Goal: Information Seeking & Learning: Learn about a topic

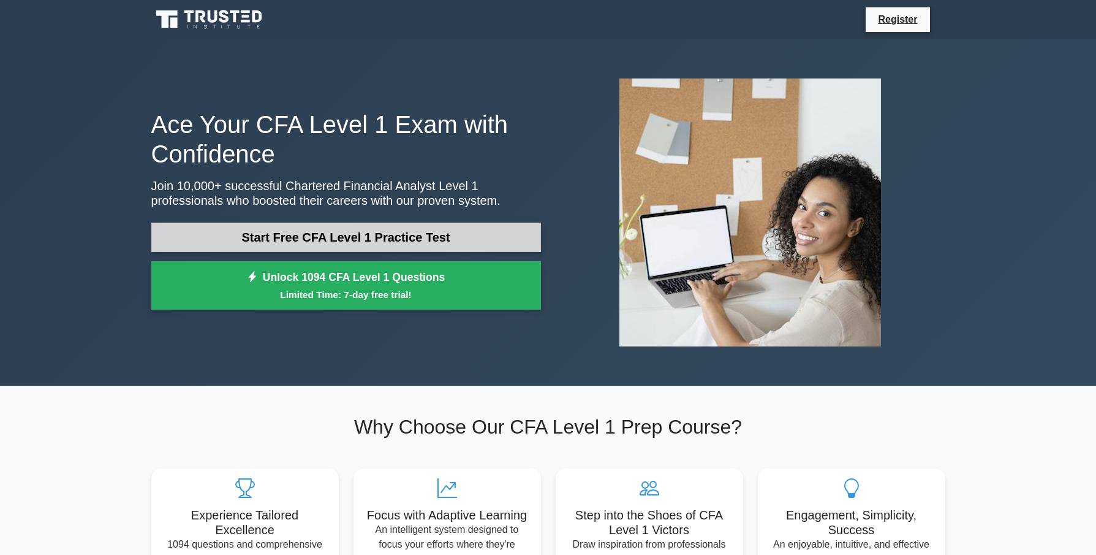
click at [383, 241] on link "Start Free CFA Level 1 Practice Test" at bounding box center [346, 236] width 390 height 29
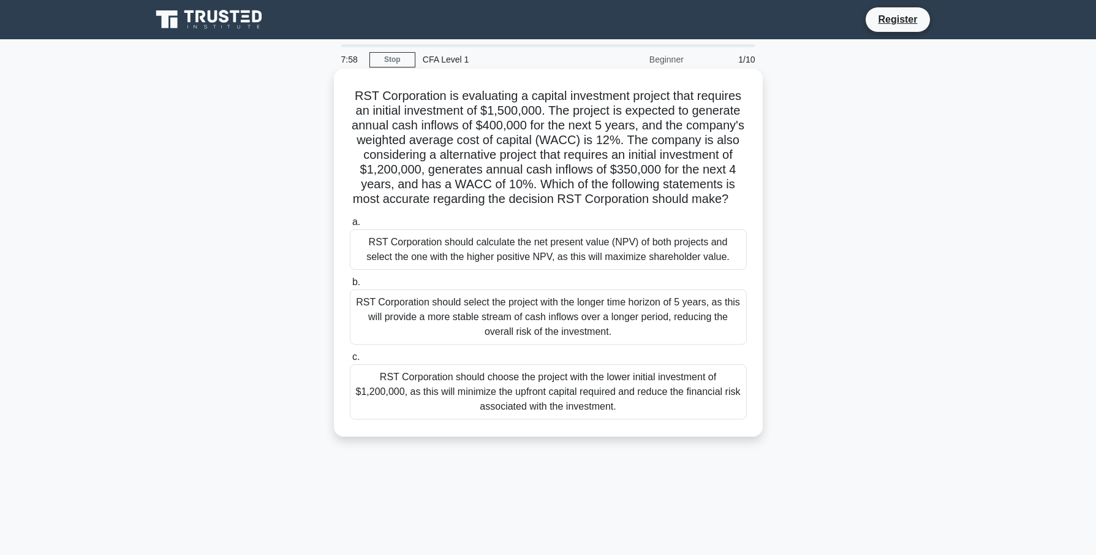
click at [405, 240] on div "RST Corporation should calculate the net present value (NPV) of both projects a…" at bounding box center [548, 249] width 397 height 40
click at [350, 226] on input "a. RST Corporation should calculate the net present value (NPV) of both project…" at bounding box center [350, 222] width 0 height 8
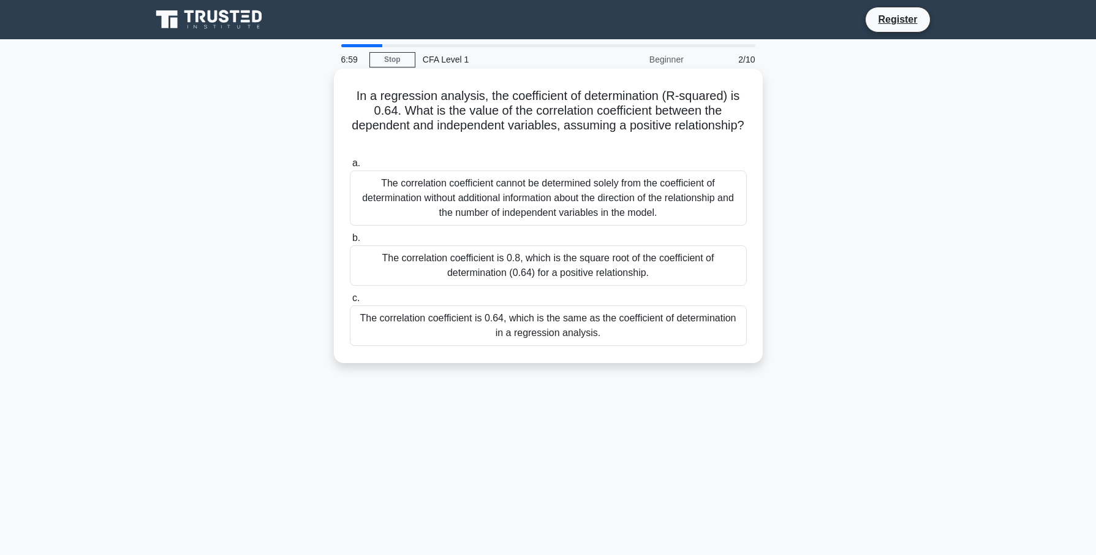
click at [400, 195] on div "The correlation coefficient cannot be determined solely from the coefficient of…" at bounding box center [548, 197] width 397 height 55
click at [350, 167] on input "a. The correlation coefficient cannot be determined solely from the coefficient…" at bounding box center [350, 163] width 0 height 8
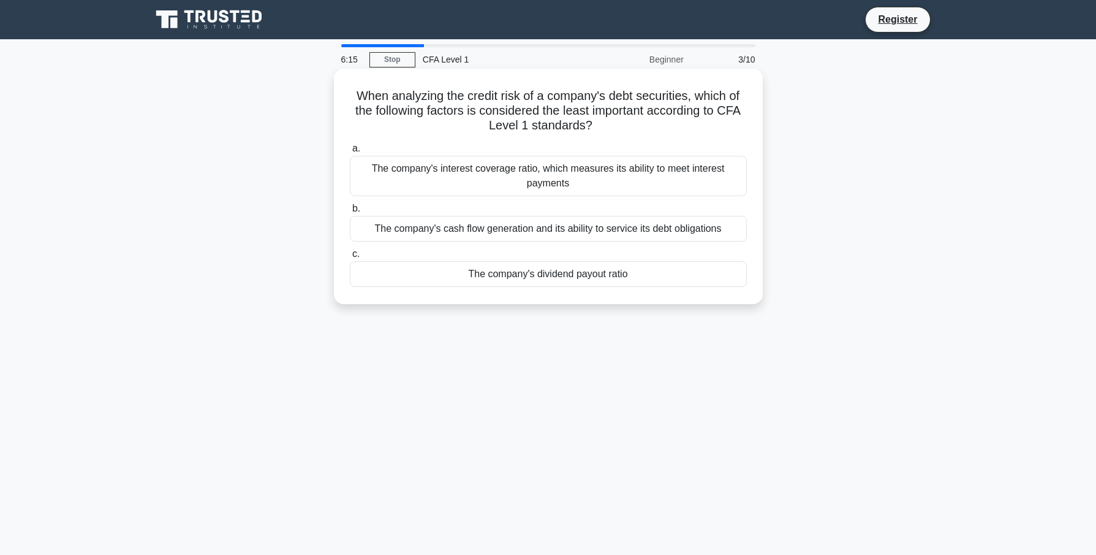
click at [408, 183] on div "The company's interest coverage ratio, which measures its ability to meet inter…" at bounding box center [548, 176] width 397 height 40
click at [350, 153] on input "a. The company's interest coverage ratio, which measures its ability to meet in…" at bounding box center [350, 149] width 0 height 8
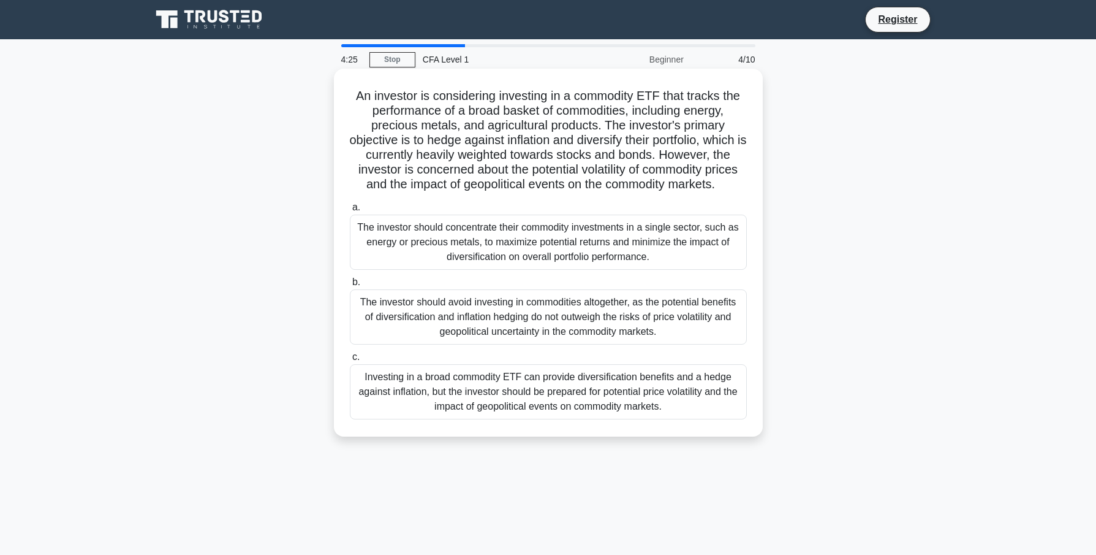
click at [516, 375] on div "Investing in a broad commodity ETF can provide diversification benefits and a h…" at bounding box center [548, 391] width 397 height 55
click at [350, 361] on input "c. Investing in a broad commodity ETF can provide diversification benefits and …" at bounding box center [350, 357] width 0 height 8
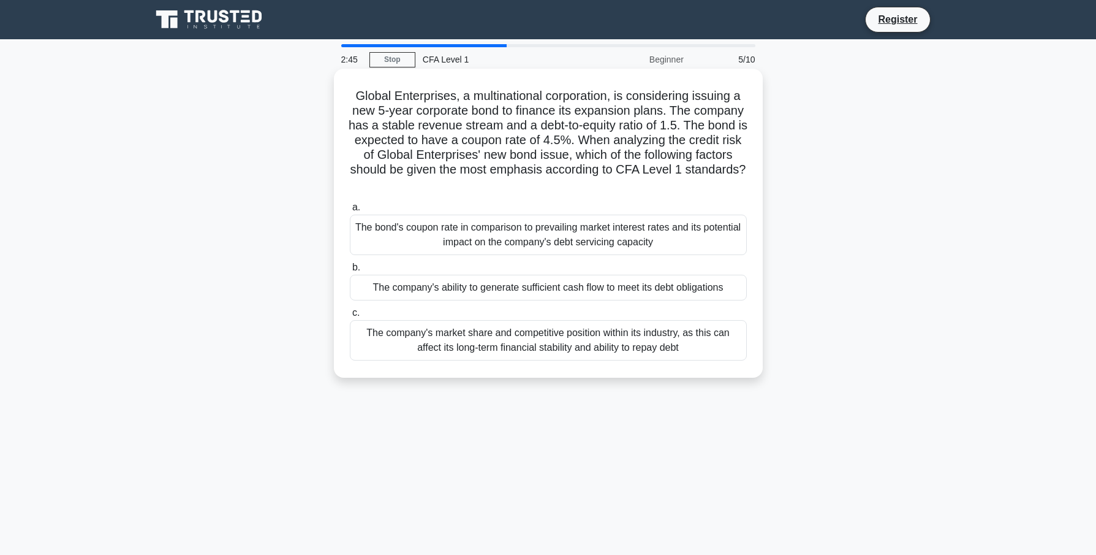
click at [513, 338] on div "The company's market share and competitive position within its industry, as thi…" at bounding box center [548, 340] width 397 height 40
click at [350, 317] on input "c. The company's market share and competitive position within its industry, as …" at bounding box center [350, 313] width 0 height 8
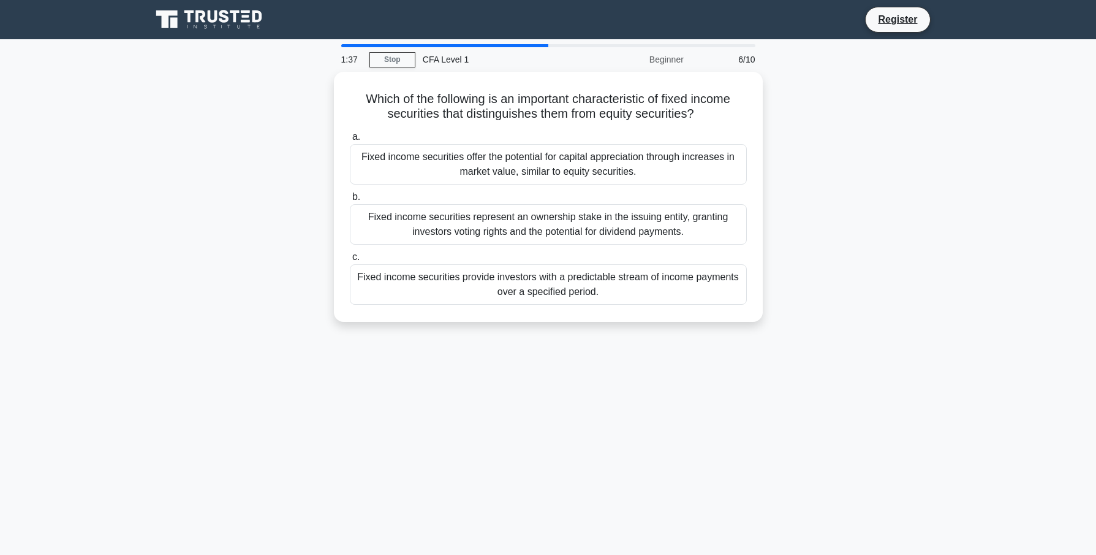
click at [260, 208] on div "Which of the following is an important characteristic of fixed income securitie…" at bounding box center [548, 204] width 809 height 265
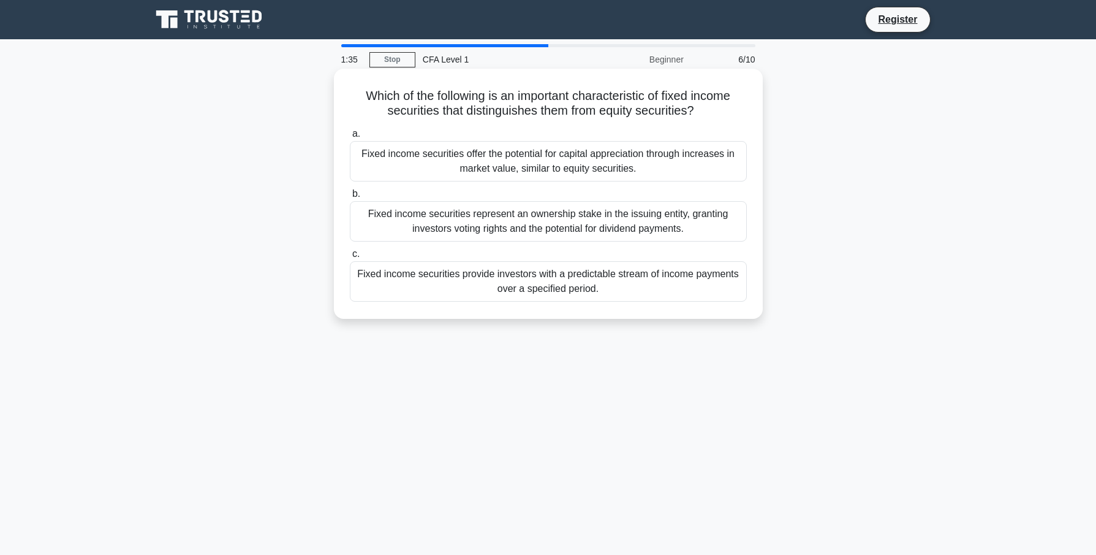
click at [466, 164] on div "Fixed income securities offer the potential for capital appreciation through in…" at bounding box center [548, 161] width 397 height 40
click at [350, 138] on input "a. Fixed income securities offer the potential for capital appreciation through…" at bounding box center [350, 134] width 0 height 8
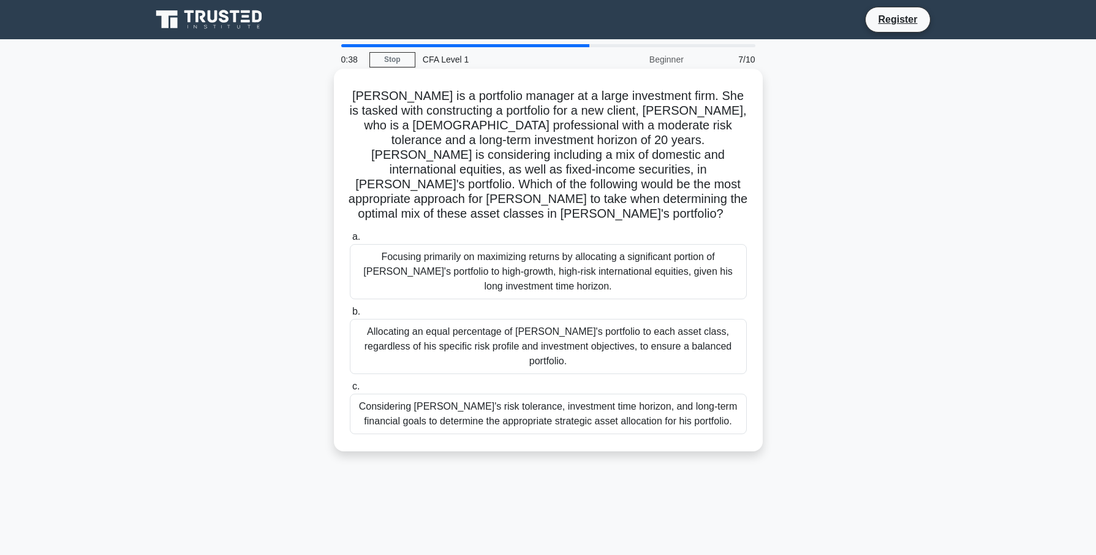
click at [495, 393] on div "Considering John's risk tolerance, investment time horizon, and long-term finan…" at bounding box center [548, 413] width 397 height 40
click at [350, 384] on input "c. Considering John's risk tolerance, investment time horizon, and long-term fi…" at bounding box center [350, 386] width 0 height 8
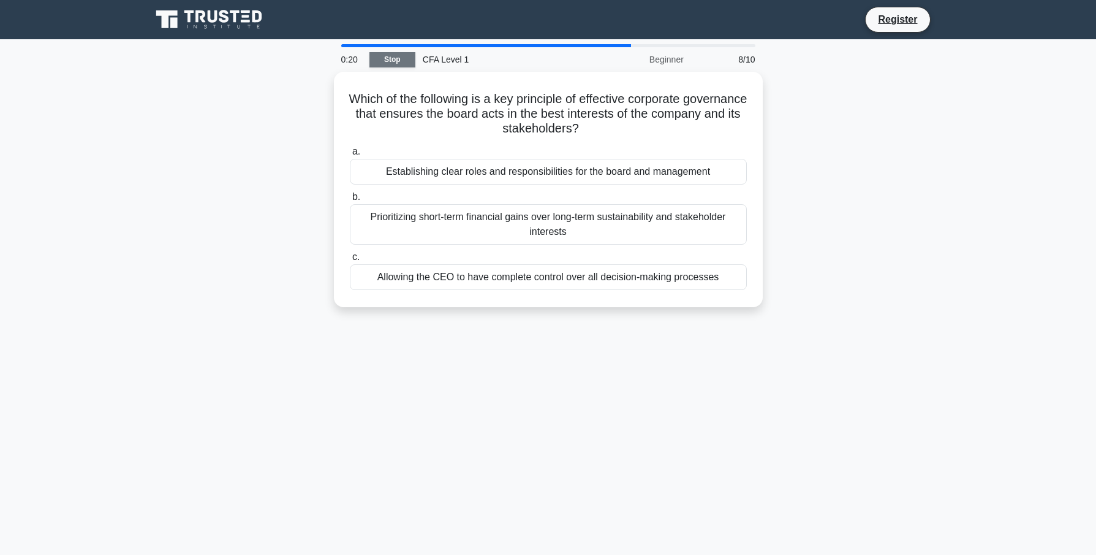
click at [396, 63] on link "Stop" at bounding box center [393, 59] width 46 height 15
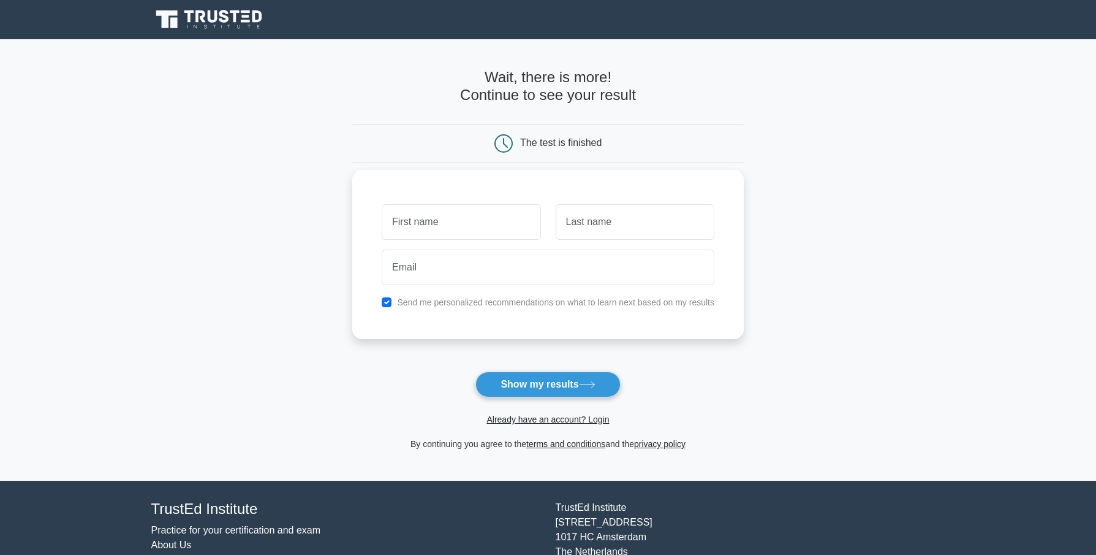
click at [430, 231] on input "text" at bounding box center [461, 222] width 159 height 36
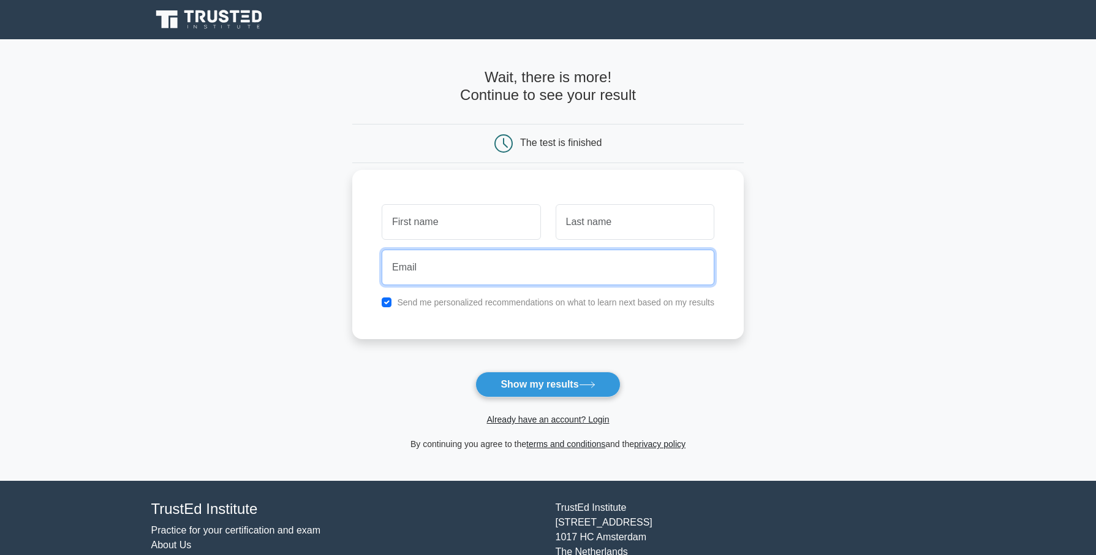
click at [437, 267] on input "email" at bounding box center [548, 267] width 333 height 36
type input "abel.valles@gmail.com"
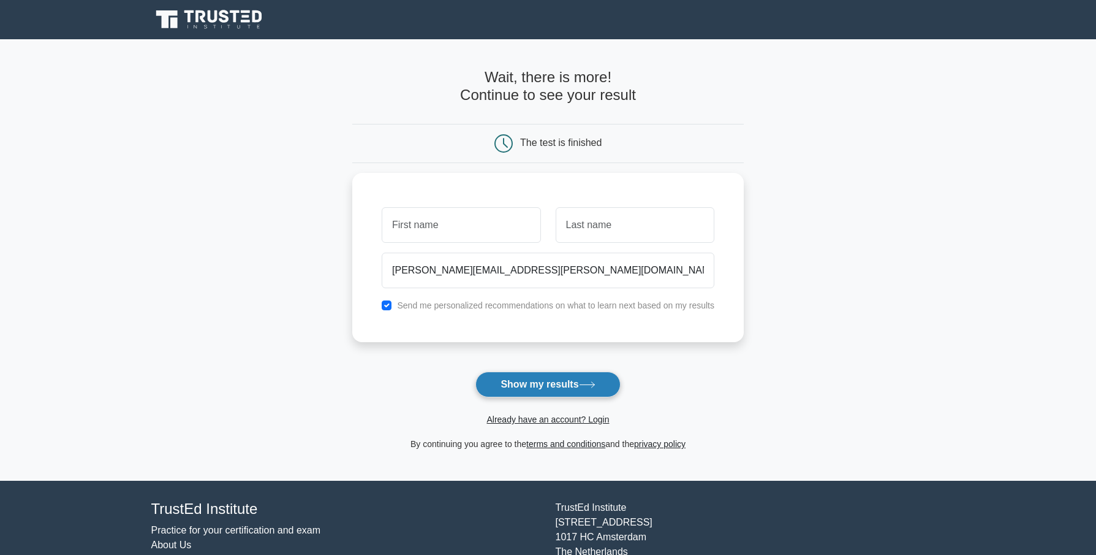
click at [536, 390] on button "Show my results" at bounding box center [548, 384] width 145 height 26
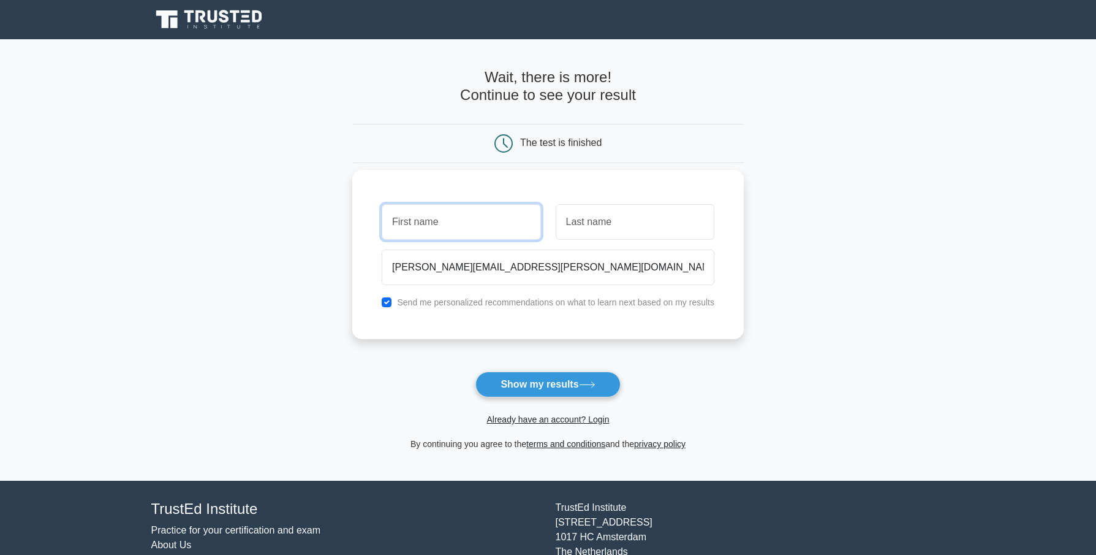
click at [463, 219] on input "text" at bounding box center [461, 222] width 159 height 36
type input "a"
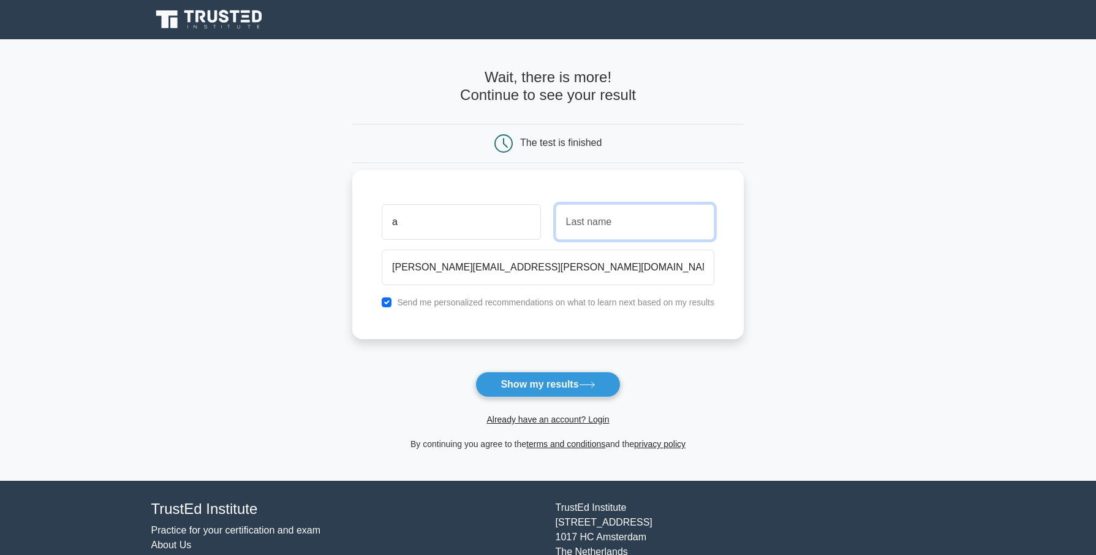
click at [601, 219] on input "text" at bounding box center [635, 222] width 159 height 36
type input "b"
type input "v"
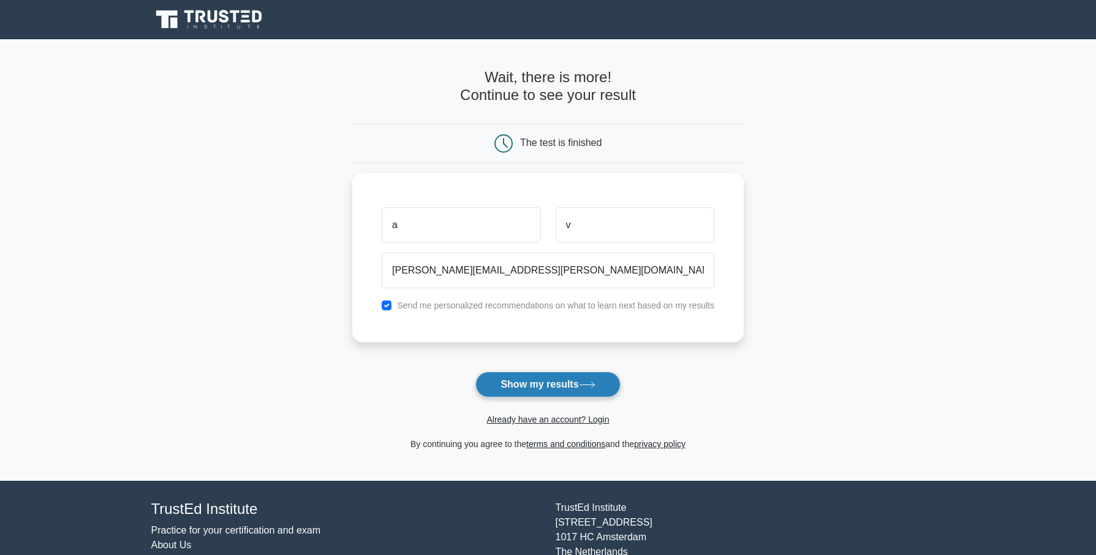
click at [561, 382] on button "Show my results" at bounding box center [548, 384] width 145 height 26
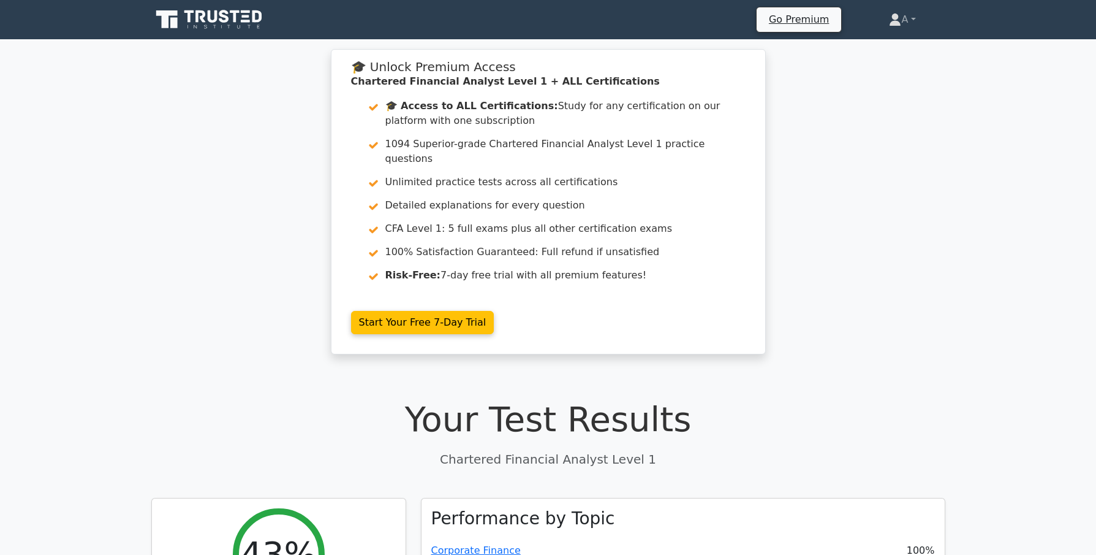
click at [253, 26] on icon at bounding box center [210, 19] width 118 height 23
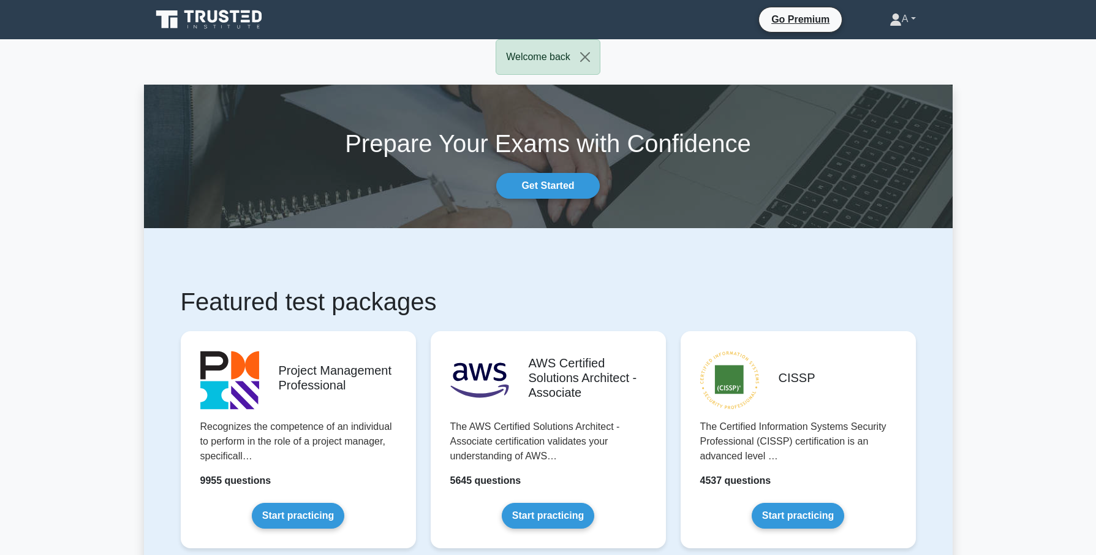
click at [890, 22] on icon at bounding box center [896, 19] width 12 height 12
click at [885, 47] on link "Profile" at bounding box center [909, 48] width 97 height 20
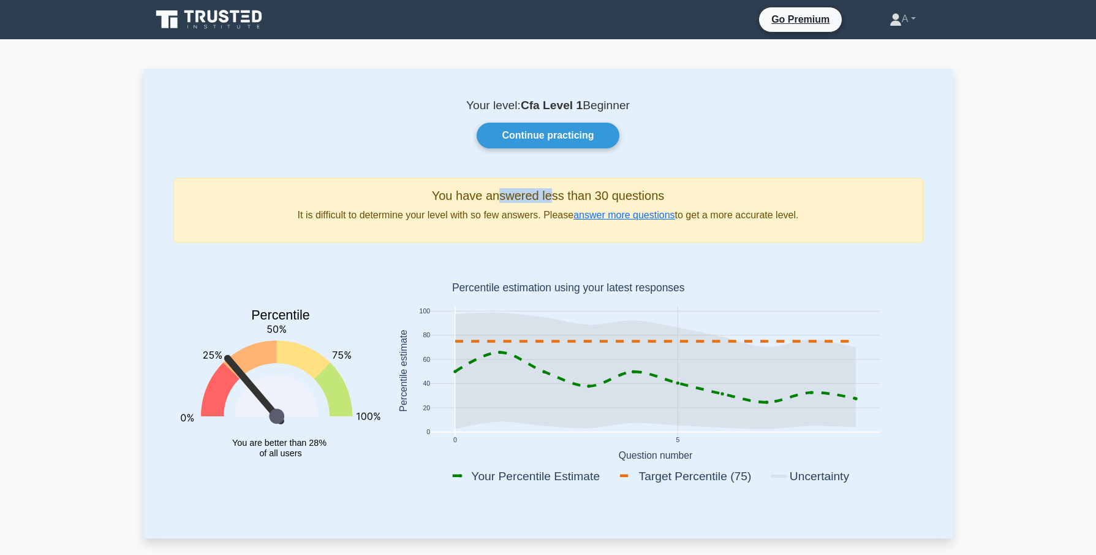
click at [554, 199] on h5 "You have answered less than 30 questions" at bounding box center [548, 195] width 729 height 15
drag, startPoint x: 539, startPoint y: 194, endPoint x: 650, endPoint y: 197, distance: 110.9
click at [650, 197] on h5 "You have answered less than 30 questions" at bounding box center [548, 195] width 729 height 15
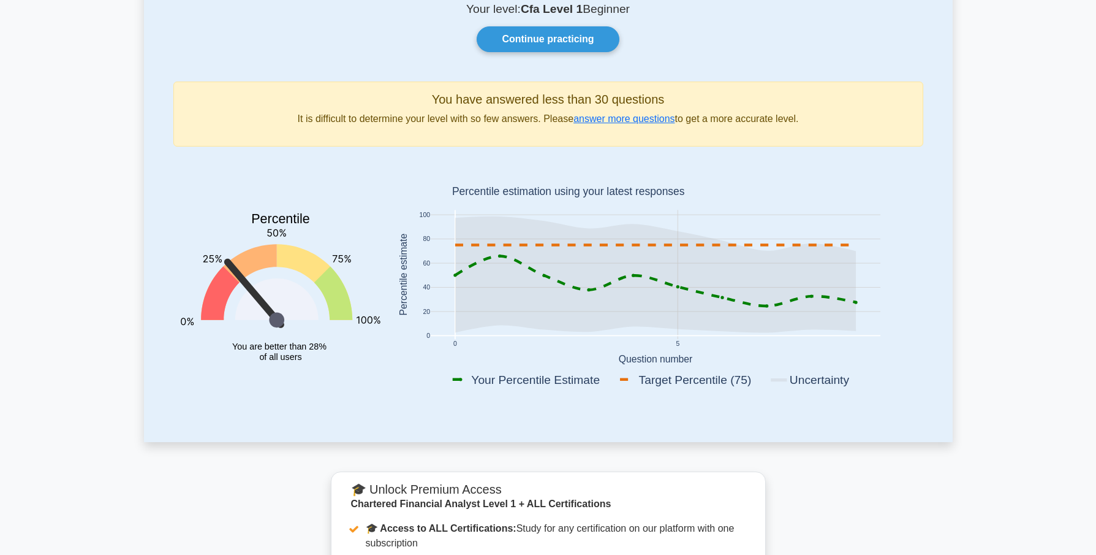
scroll to position [97, 0]
drag, startPoint x: 243, startPoint y: 347, endPoint x: 314, endPoint y: 360, distance: 72.2
click at [314, 360] on icon "Percentile You are better than 28% of all users" at bounding box center [281, 276] width 200 height 241
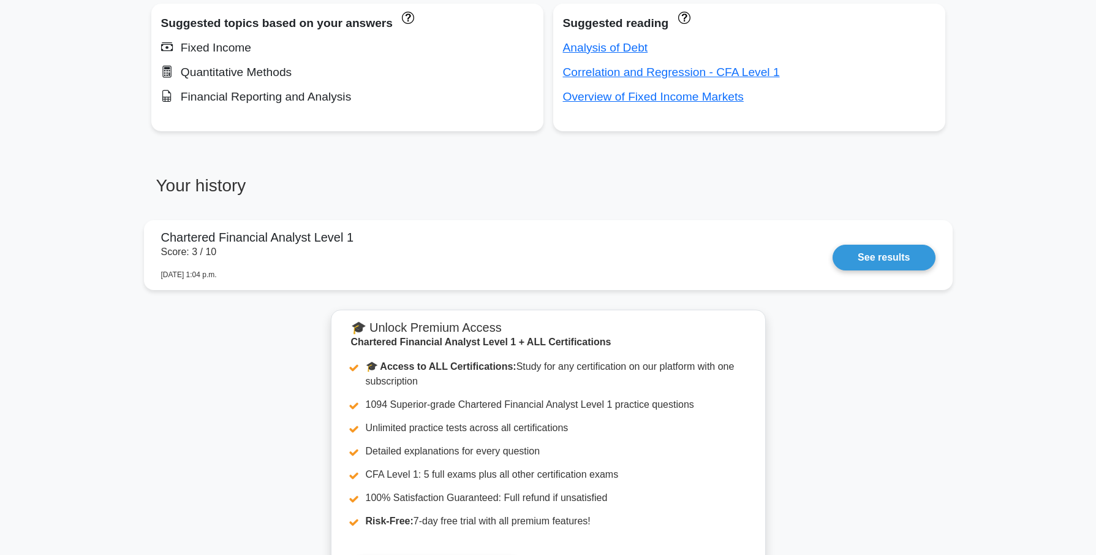
scroll to position [763, 0]
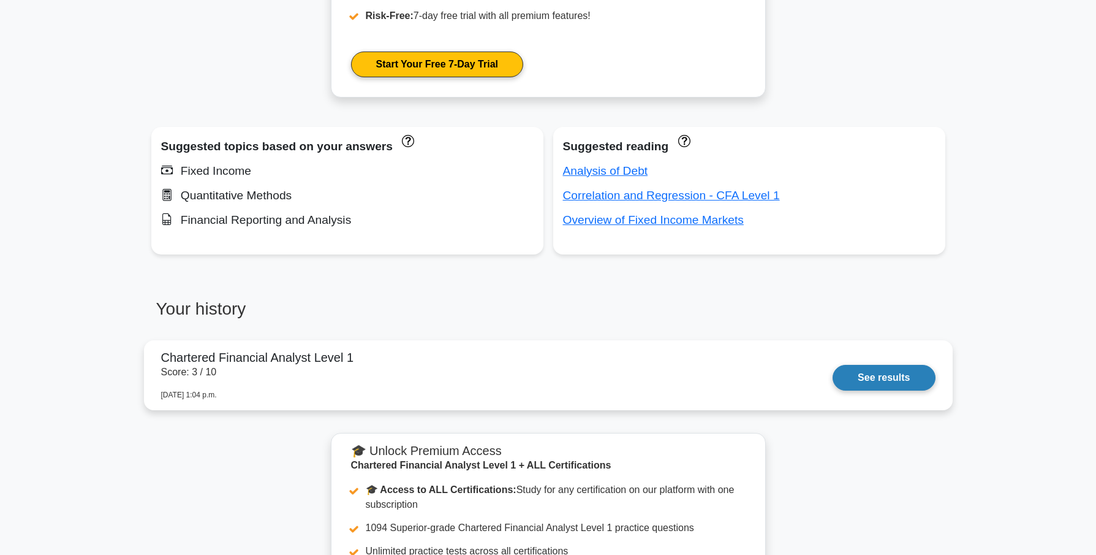
click at [833, 365] on link "See results" at bounding box center [884, 378] width 102 height 26
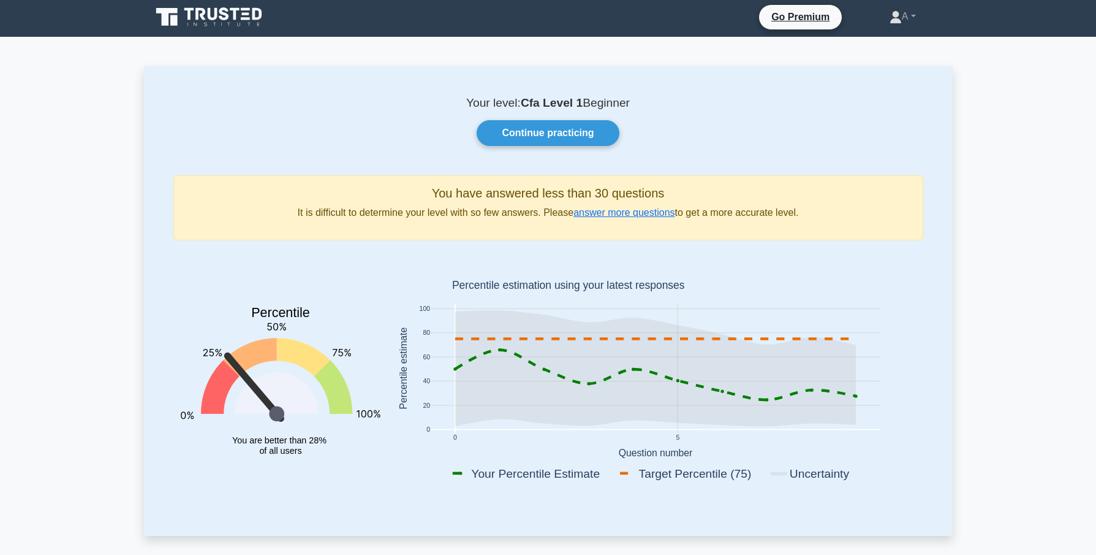
scroll to position [0, 0]
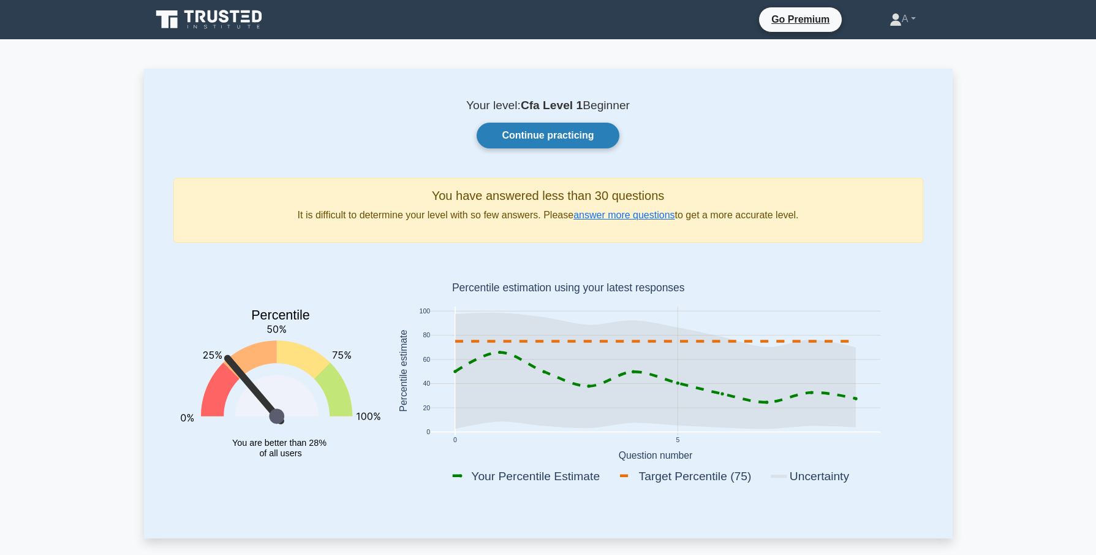
click at [510, 128] on link "Continue practicing" at bounding box center [548, 136] width 142 height 26
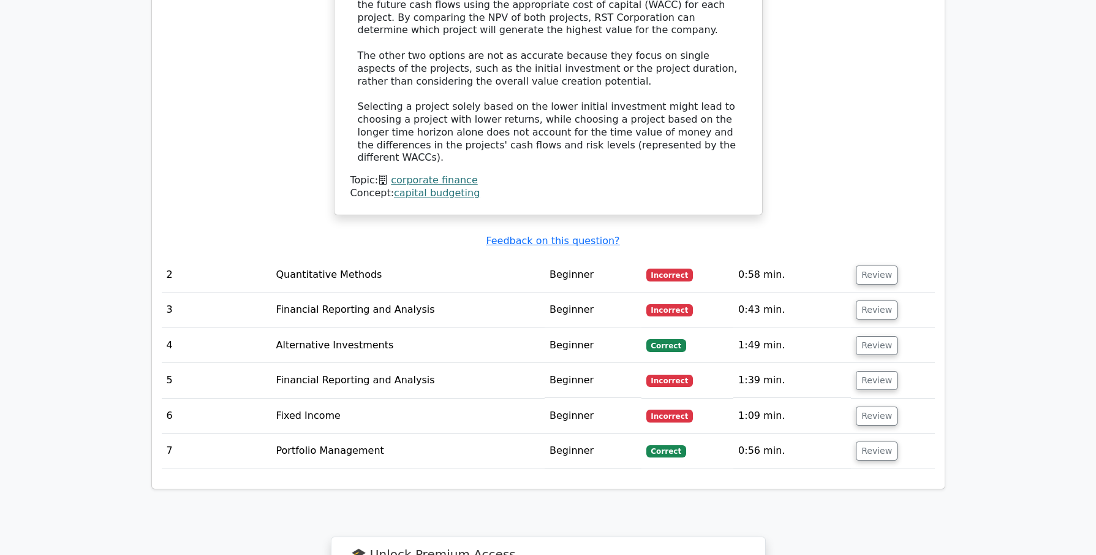
scroll to position [1502, 0]
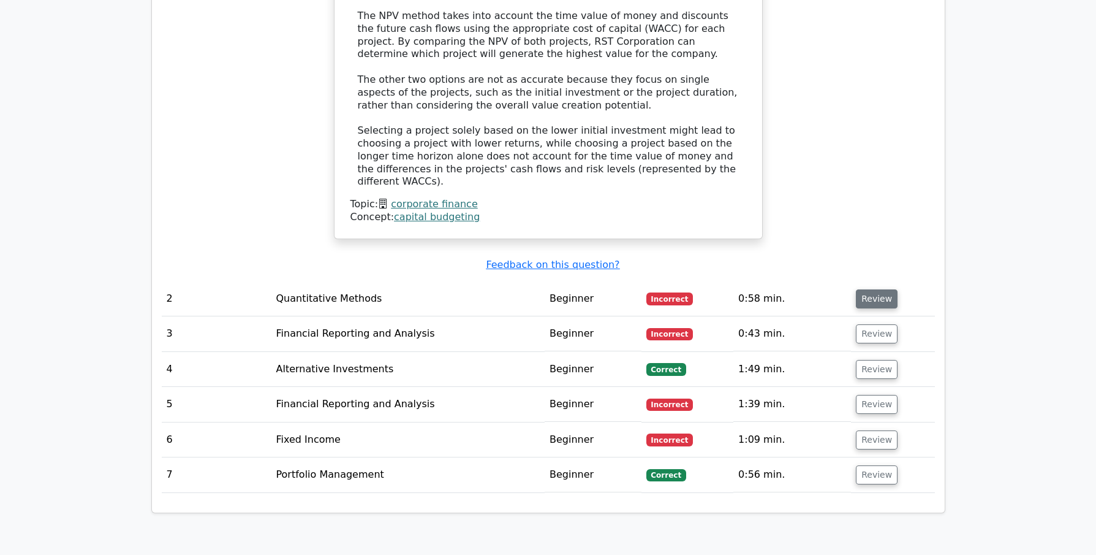
click at [869, 289] on button "Review" at bounding box center [877, 298] width 42 height 19
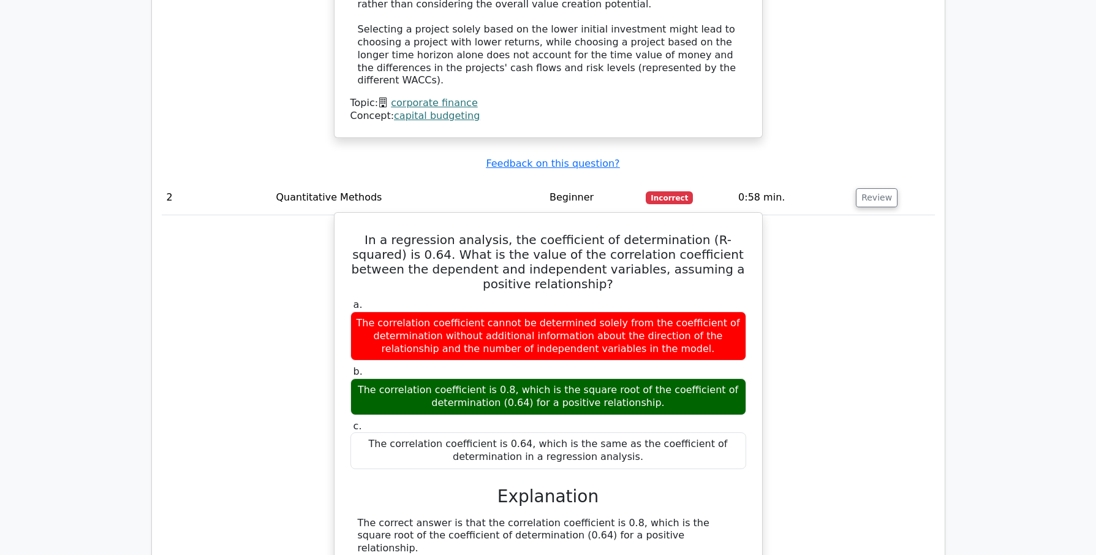
scroll to position [1595, 0]
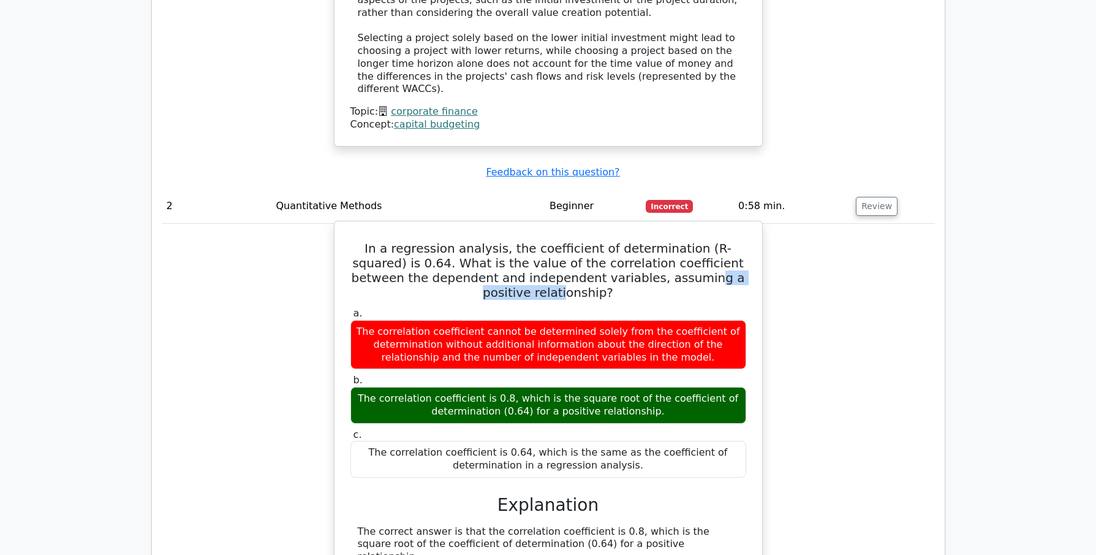
drag, startPoint x: 607, startPoint y: 219, endPoint x: 700, endPoint y: 226, distance: 93.4
click at [700, 241] on h5 "In a regression analysis, the coefficient of determination (R-squared) is 0.64.…" at bounding box center [548, 270] width 398 height 59
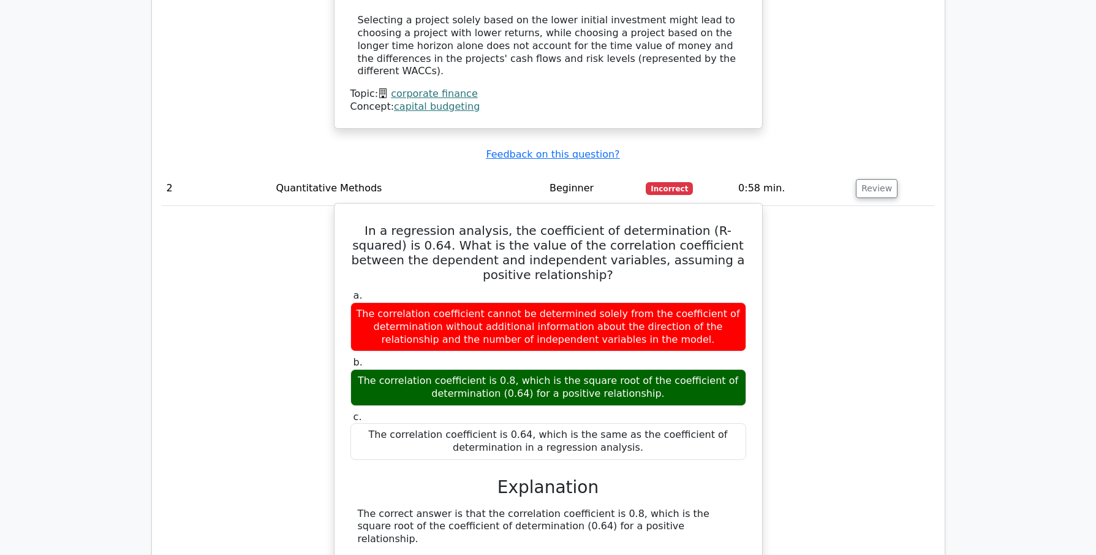
scroll to position [1614, 0]
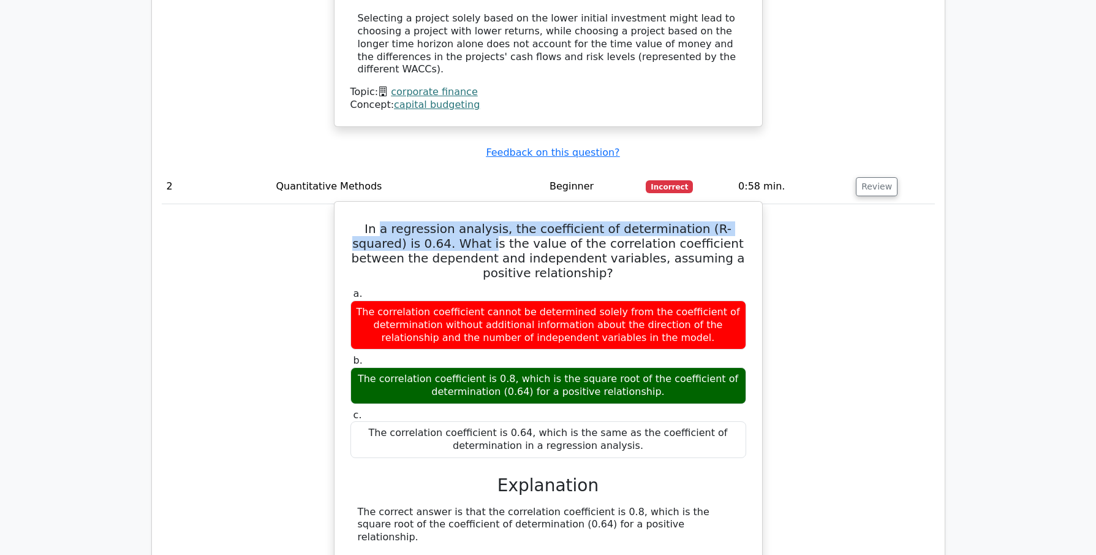
click at [438, 221] on h5 "In a regression analysis, the coefficient of determination (R-squared) is 0.64.…" at bounding box center [548, 250] width 398 height 59
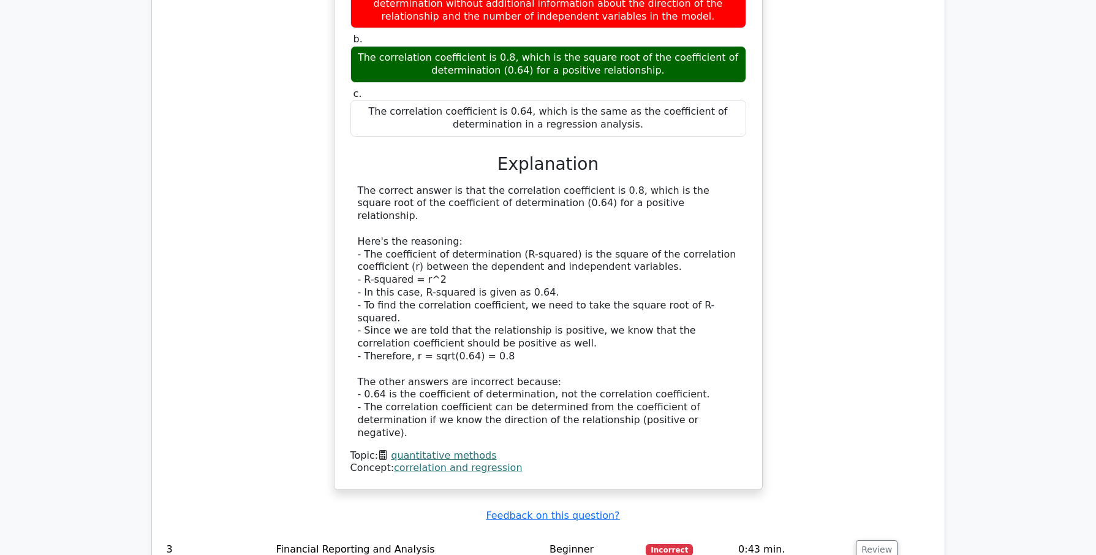
scroll to position [2166, 0]
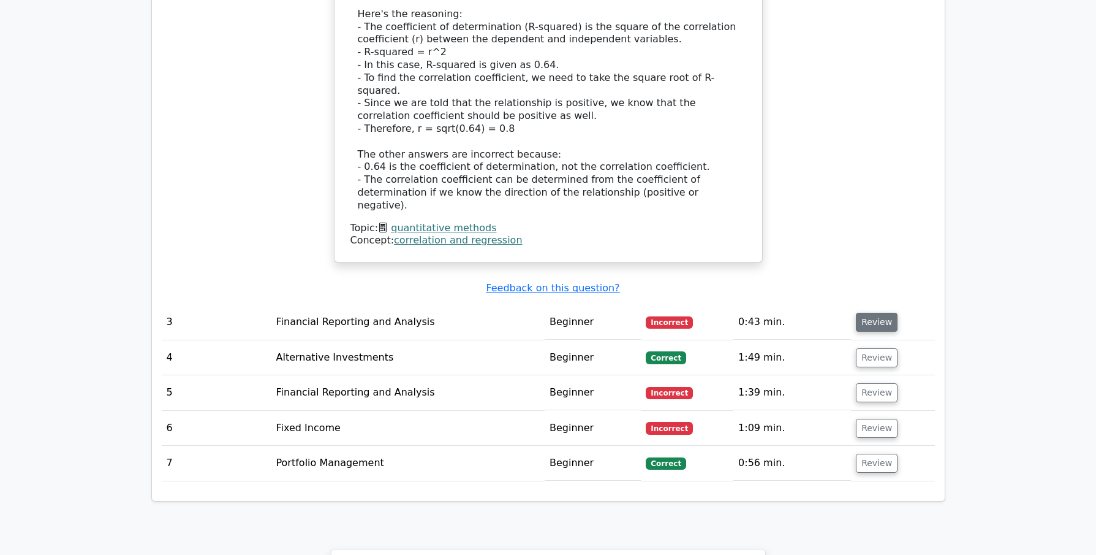
click at [860, 313] on button "Review" at bounding box center [877, 322] width 42 height 19
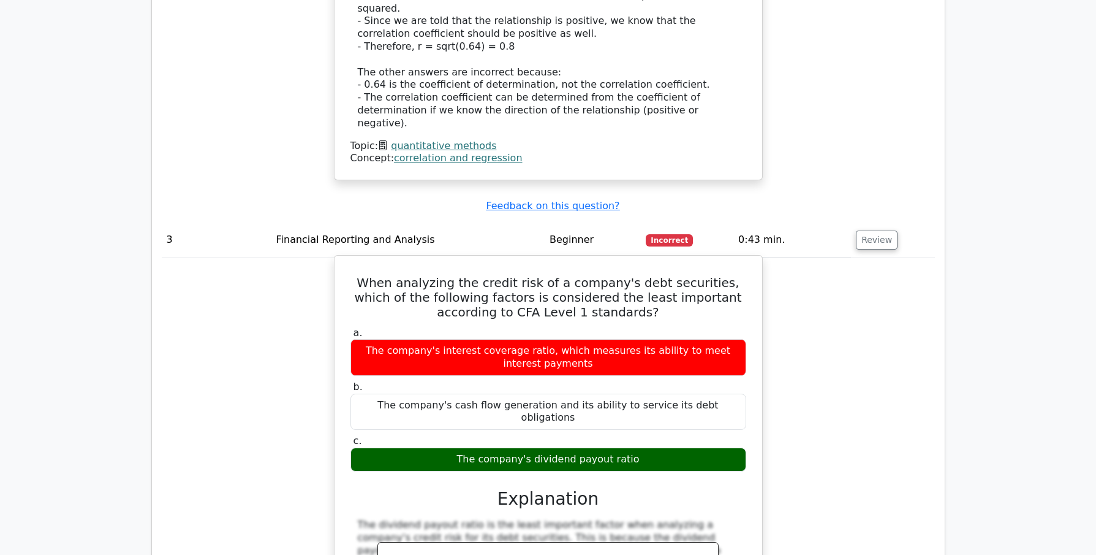
scroll to position [2255, 0]
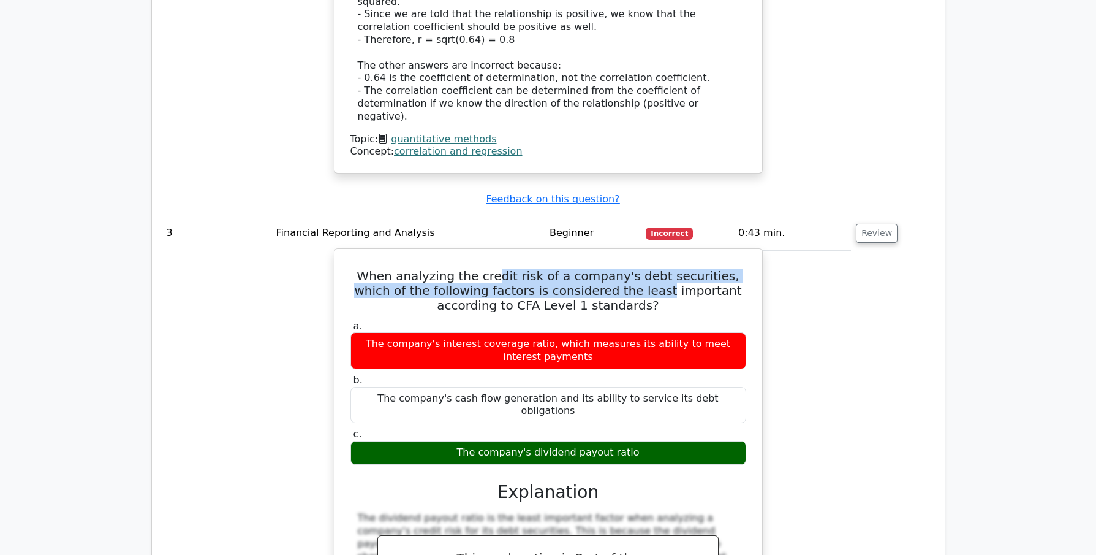
drag, startPoint x: 523, startPoint y: 167, endPoint x: 588, endPoint y: 176, distance: 66.3
click at [588, 268] on h5 "When analyzing the credit risk of a company's debt securities, which of the fol…" at bounding box center [548, 290] width 398 height 44
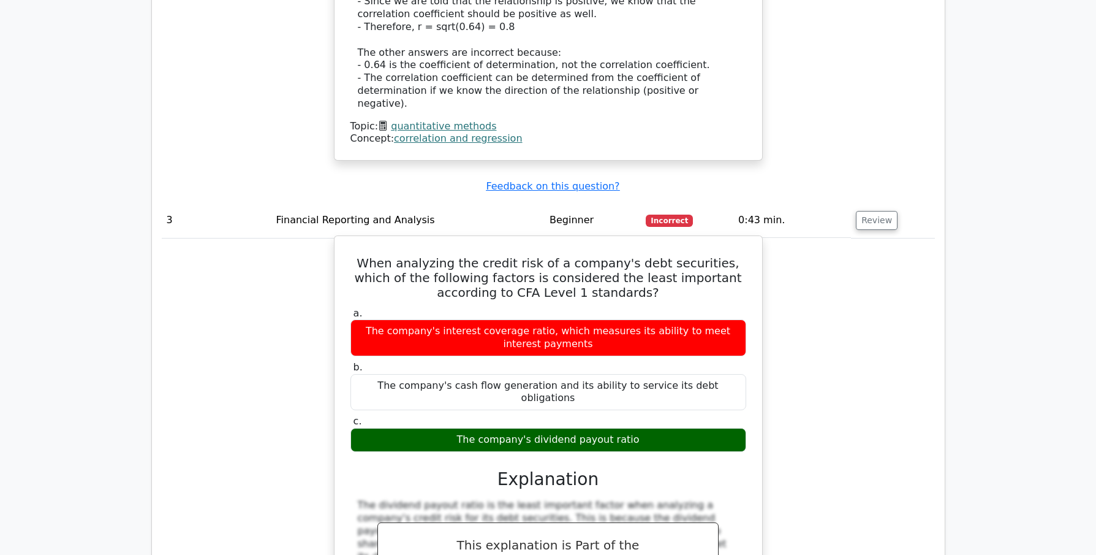
scroll to position [2268, 0]
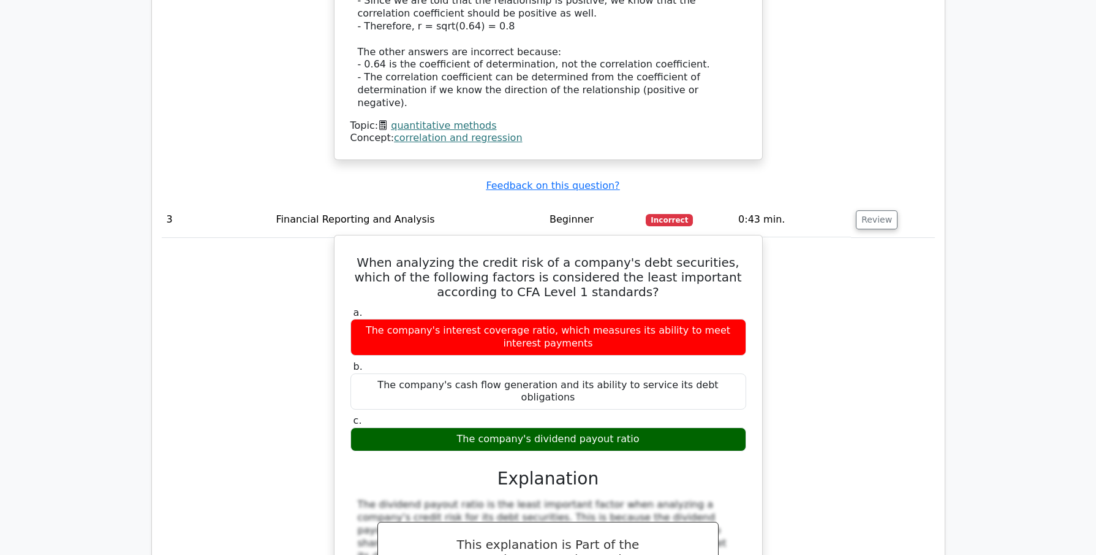
click at [582, 255] on h5 "When analyzing the credit risk of a company's debt securities, which of the fol…" at bounding box center [548, 277] width 398 height 44
copy h5 "least"
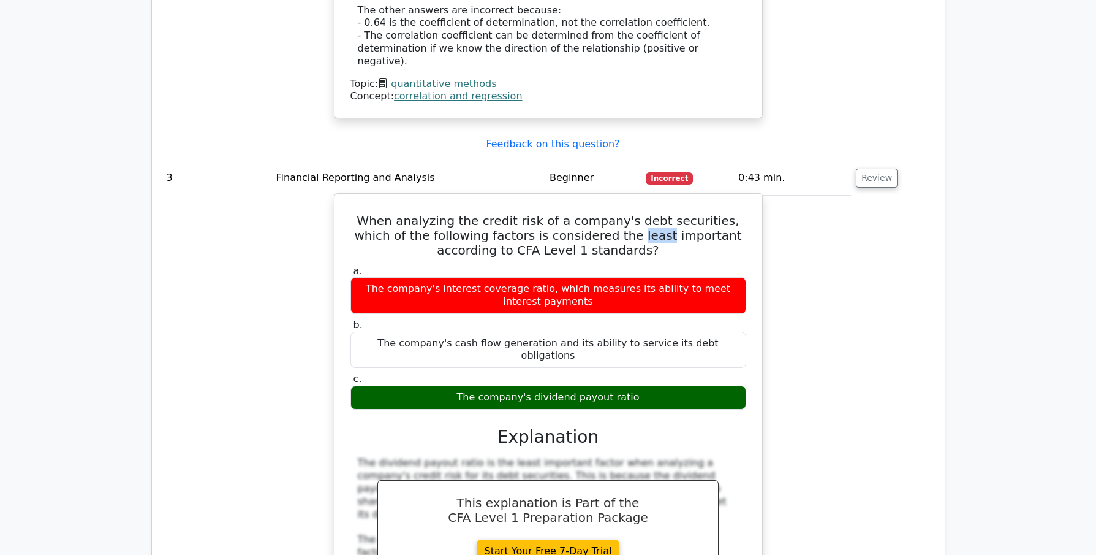
scroll to position [2311, 0]
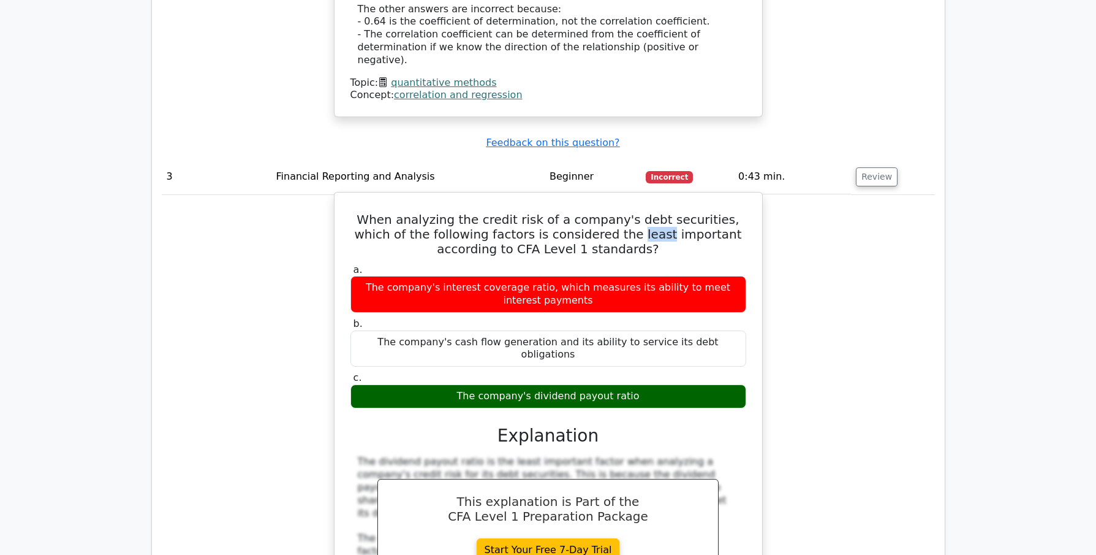
drag, startPoint x: 428, startPoint y: 233, endPoint x: 472, endPoint y: 238, distance: 43.7
click at [472, 330] on div "The company's cash flow generation and its ability to service its debt obligati…" at bounding box center [549, 348] width 396 height 37
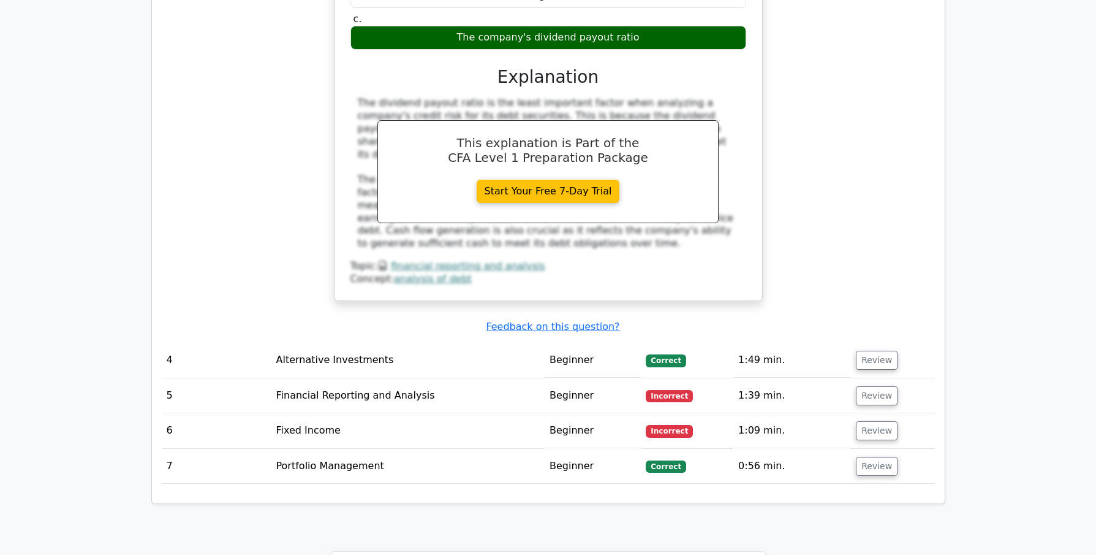
scroll to position [2673, 0]
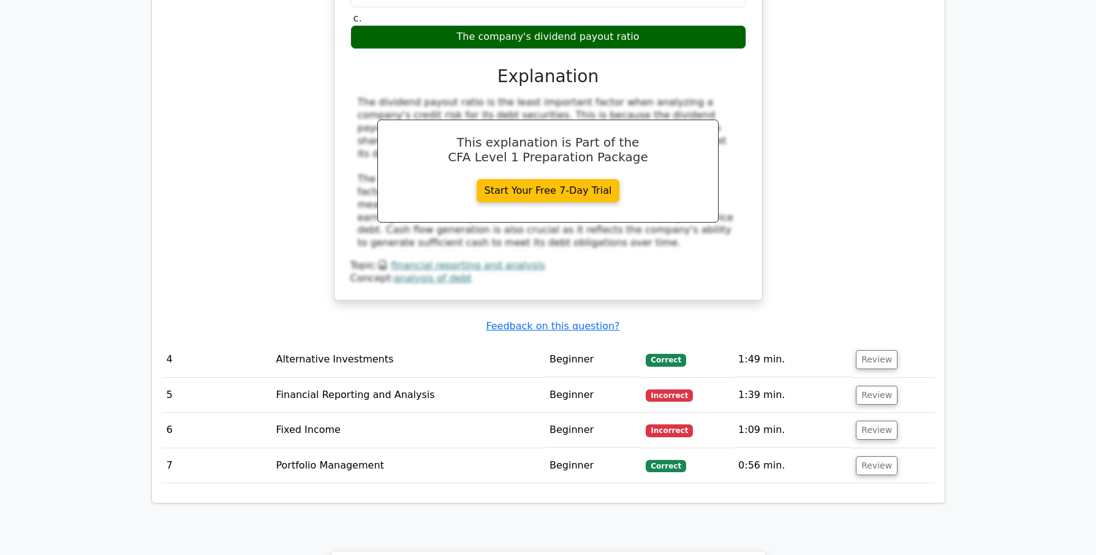
click at [675, 389] on span "Incorrect" at bounding box center [669, 395] width 47 height 12
click at [851, 377] on td "Review" at bounding box center [892, 394] width 83 height 35
click at [859, 385] on button "Review" at bounding box center [877, 394] width 42 height 19
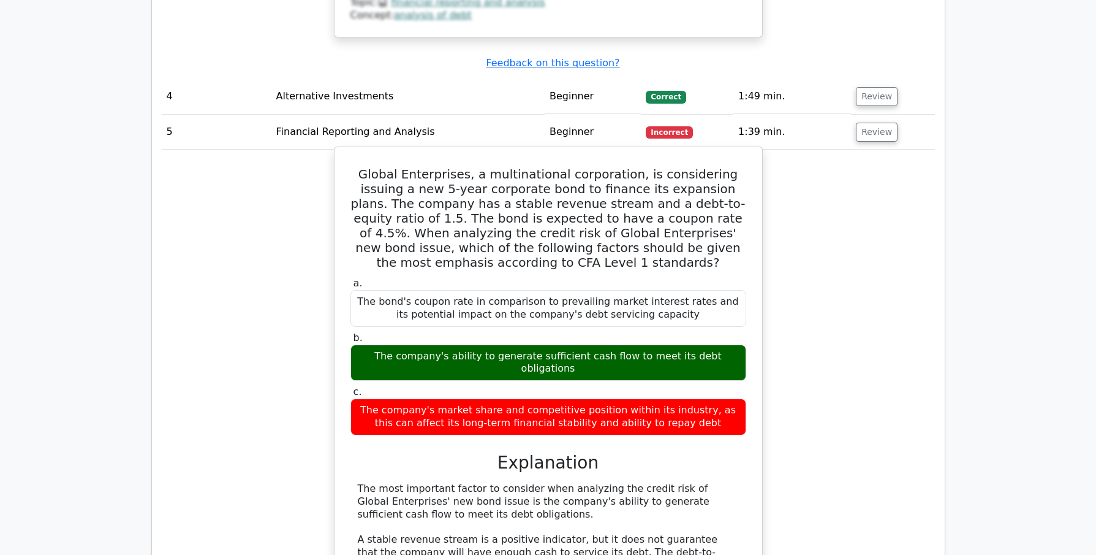
scroll to position [2928, 0]
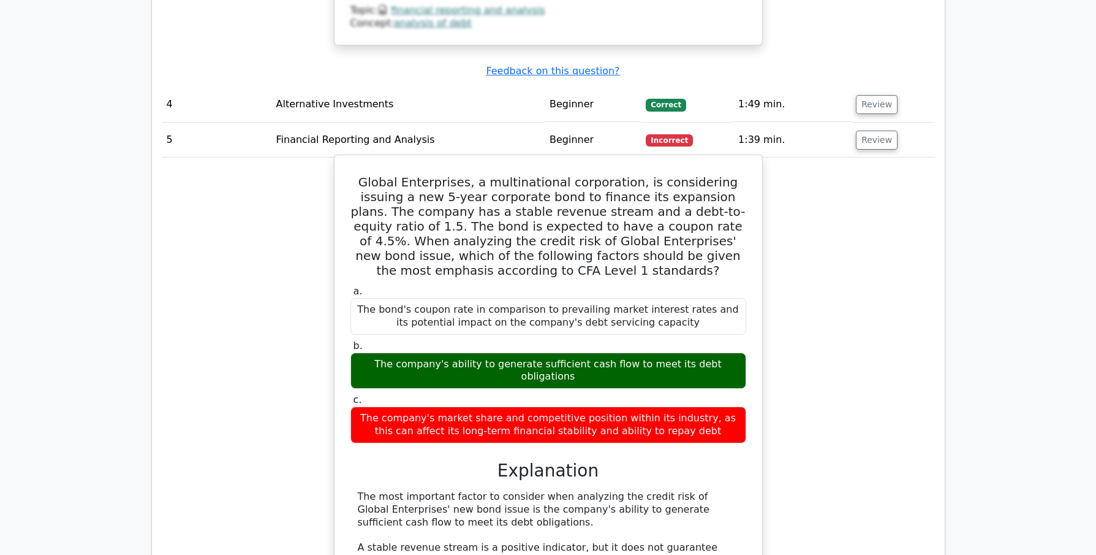
click at [521, 460] on h3 "Explanation" at bounding box center [548, 470] width 381 height 21
click at [486, 320] on div "a. The bond's coupon rate in comparison to prevailing market interest rates and…" at bounding box center [548, 519] width 398 height 472
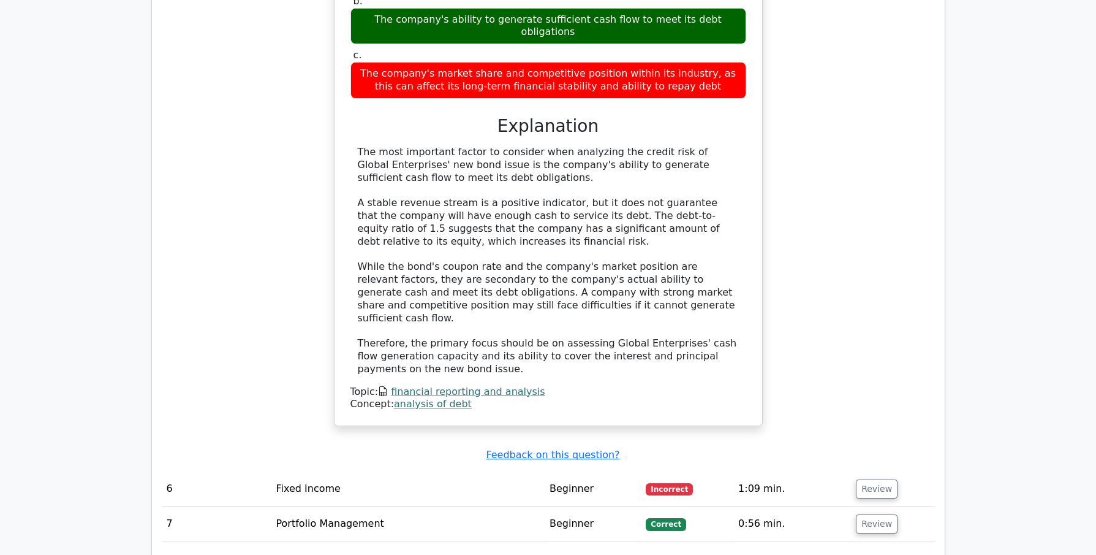
scroll to position [3274, 0]
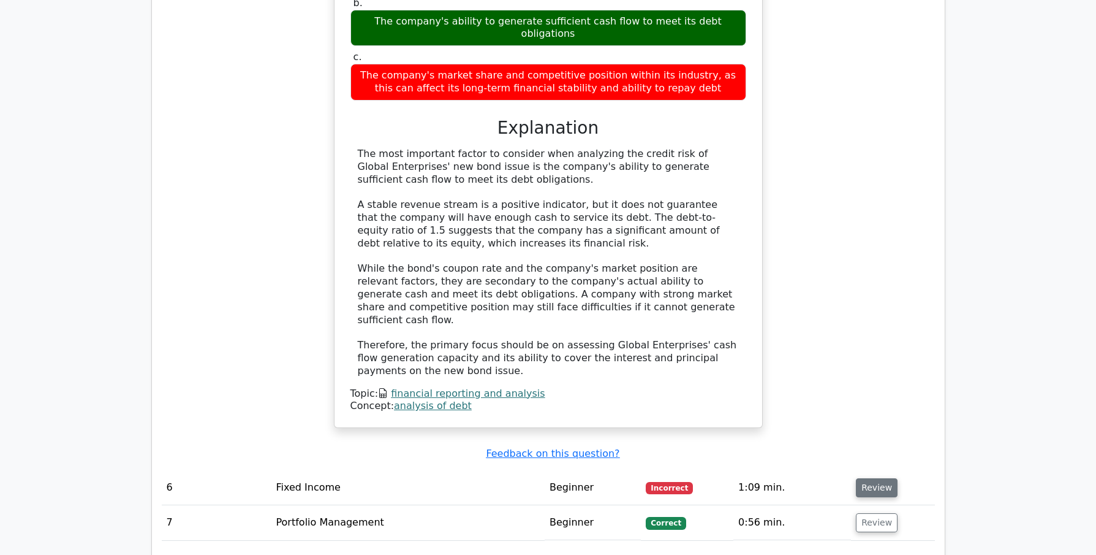
click at [866, 478] on button "Review" at bounding box center [877, 487] width 42 height 19
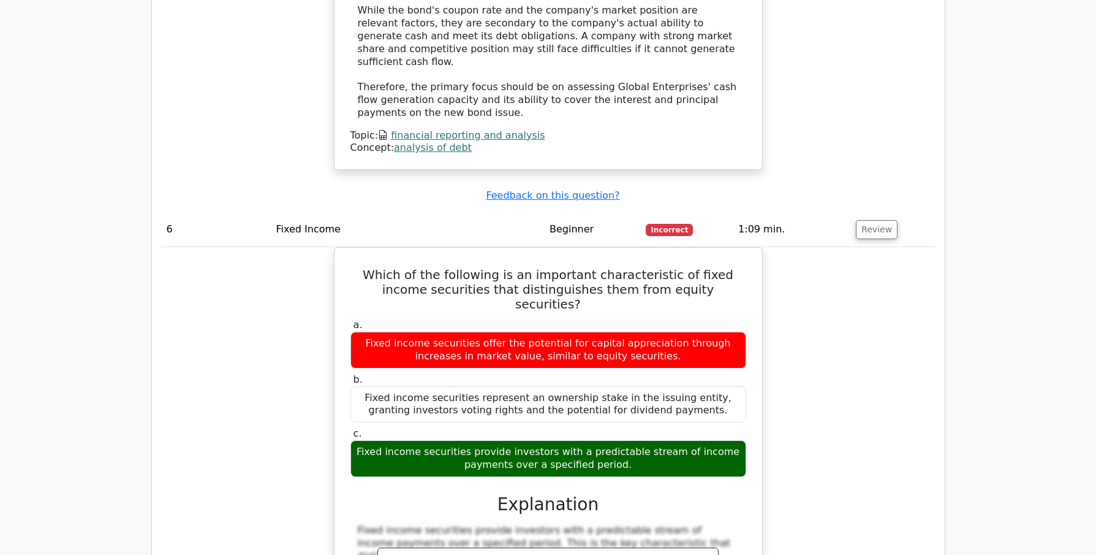
scroll to position [3503, 0]
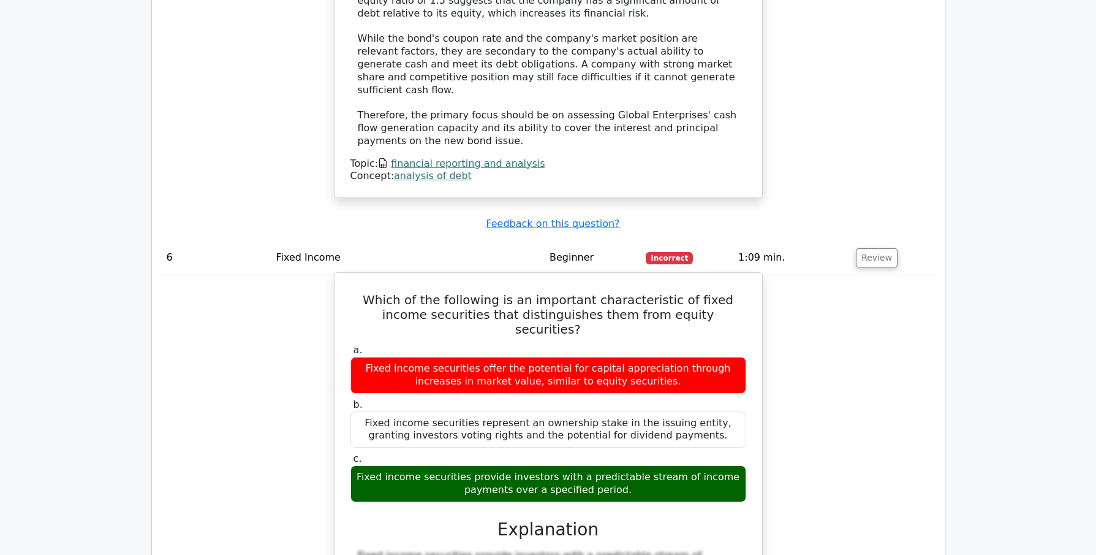
drag, startPoint x: 632, startPoint y: 305, endPoint x: 546, endPoint y: 293, distance: 86.6
click at [546, 465] on div "Fixed income securities provide investors with a predictable stream of income p…" at bounding box center [549, 483] width 396 height 37
drag, startPoint x: 566, startPoint y: 184, endPoint x: 656, endPoint y: 184, distance: 90.1
click at [656, 357] on div "Fixed income securities offer the potential for capital appreciation through in…" at bounding box center [549, 375] width 396 height 37
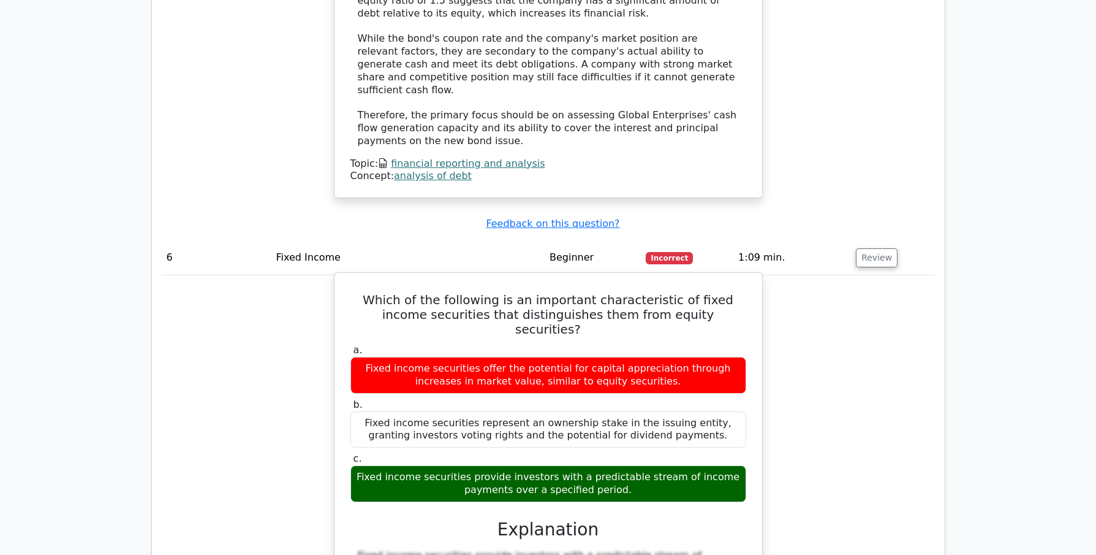
click at [656, 357] on div "Fixed income securities offer the potential for capital appreciation through in…" at bounding box center [549, 375] width 396 height 37
drag, startPoint x: 449, startPoint y: 193, endPoint x: 649, endPoint y: 199, distance: 199.9
click at [649, 357] on div "Fixed income securities offer the potential for capital appreciation through in…" at bounding box center [549, 375] width 396 height 37
drag, startPoint x: 531, startPoint y: 299, endPoint x: 545, endPoint y: 296, distance: 14.4
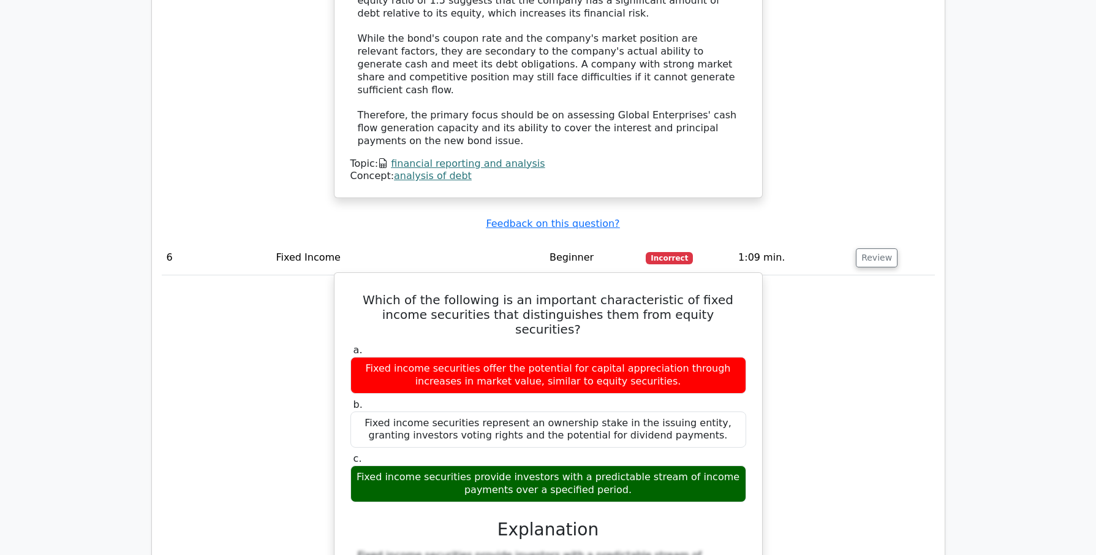
click at [545, 465] on div "Fixed income securities provide investors with a predictable stream of income p…" at bounding box center [549, 483] width 396 height 37
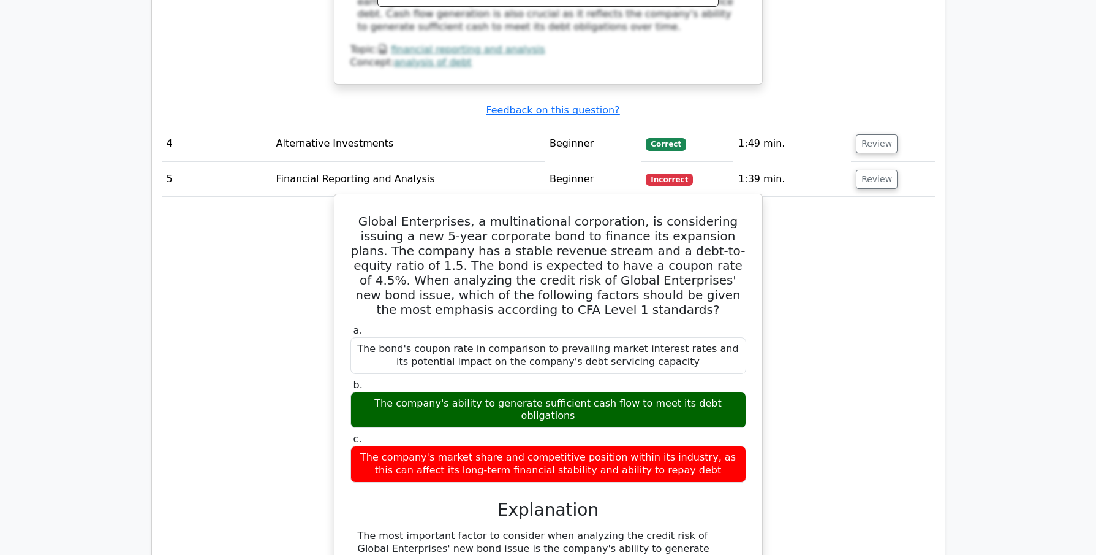
scroll to position [2888, 0]
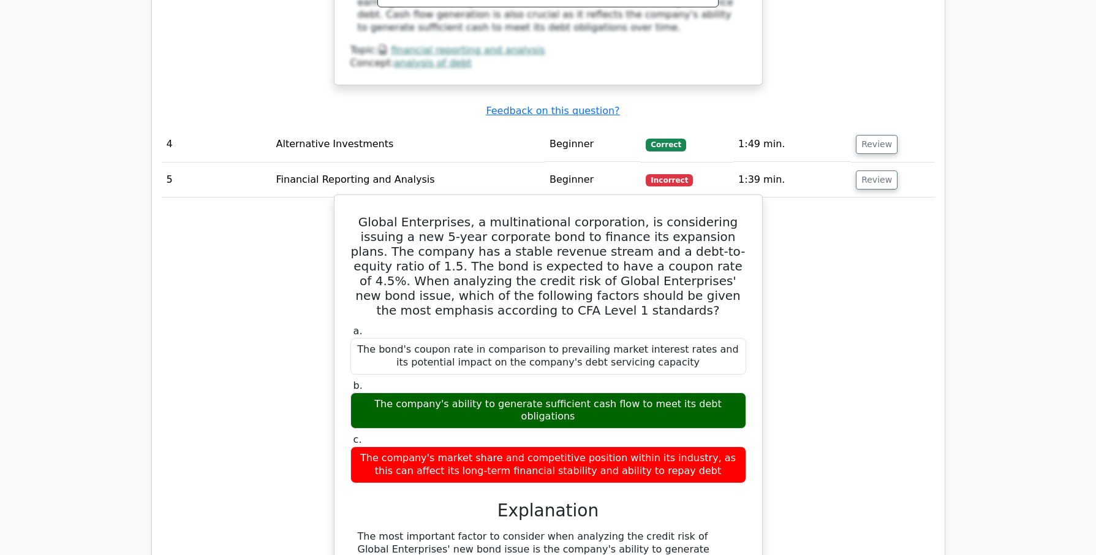
drag, startPoint x: 438, startPoint y: 254, endPoint x: 502, endPoint y: 259, distance: 64.5
click at [502, 392] on div "The company's ability to generate sufficient cash flow to meet its debt obligat…" at bounding box center [549, 410] width 396 height 37
drag, startPoint x: 627, startPoint y: 259, endPoint x: 635, endPoint y: 258, distance: 8.6
click at [635, 392] on div "The company's ability to generate sufficient cash flow to meet its debt obligat…" at bounding box center [549, 410] width 396 height 37
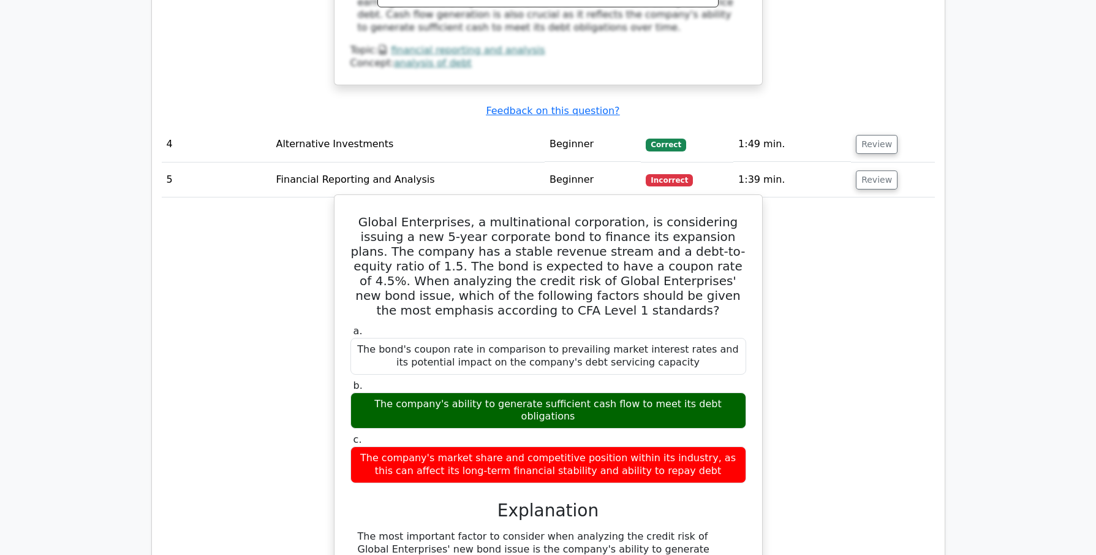
click at [635, 392] on div "The company's ability to generate sufficient cash flow to meet its debt obligat…" at bounding box center [549, 410] width 396 height 37
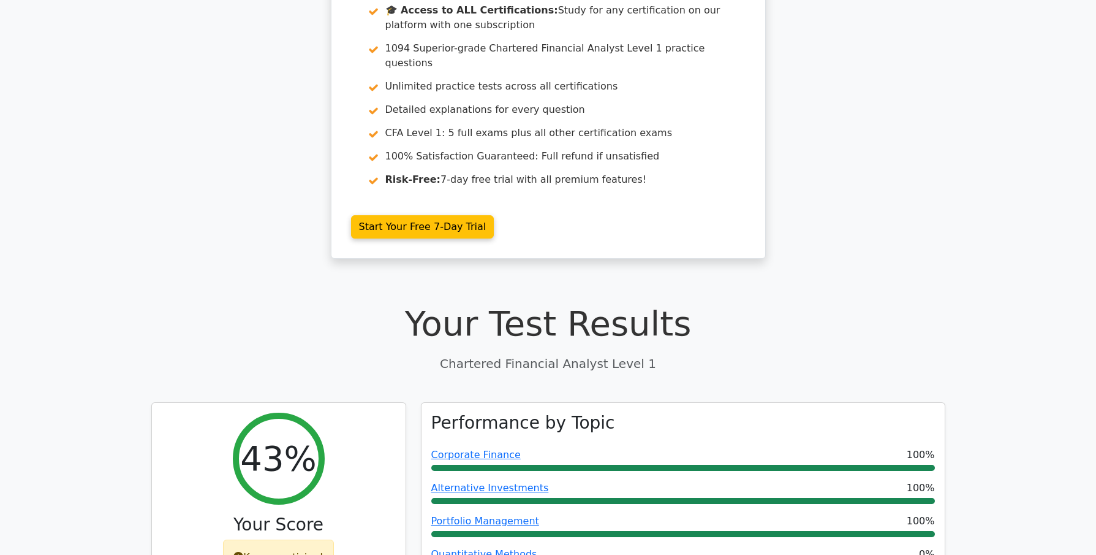
scroll to position [0, 0]
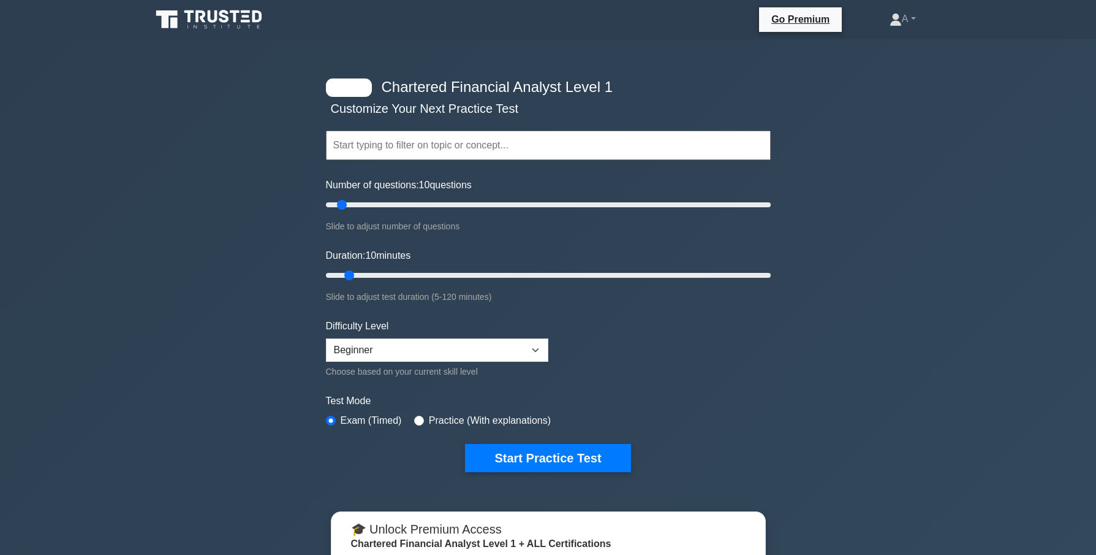
click at [394, 146] on input "text" at bounding box center [548, 145] width 445 height 29
drag, startPoint x: 345, startPoint y: 205, endPoint x: 847, endPoint y: 221, distance: 502.1
type input "200"
click at [771, 212] on input "Number of questions: 200 questions" at bounding box center [548, 204] width 445 height 15
type input "120"
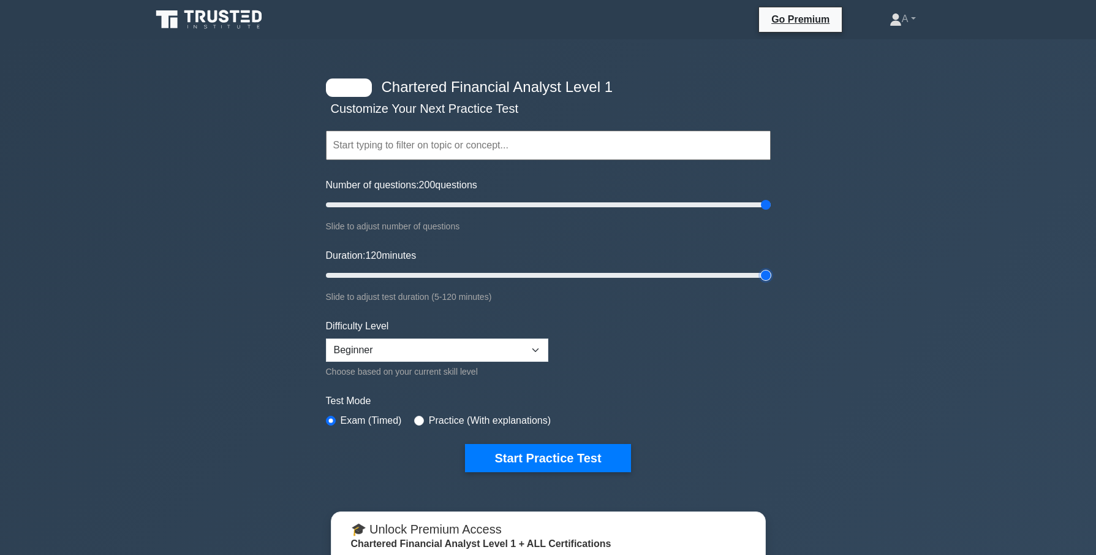
drag, startPoint x: 347, startPoint y: 270, endPoint x: 841, endPoint y: 281, distance: 494.6
click at [841, 281] on div "Chartered Financial Analyst Level 1 Customize Your Next Practice Test Topics Qu…" at bounding box center [548, 428] width 1096 height 779
click at [221, 9] on icon at bounding box center [210, 19] width 118 height 23
